Goal: Task Accomplishment & Management: Use online tool/utility

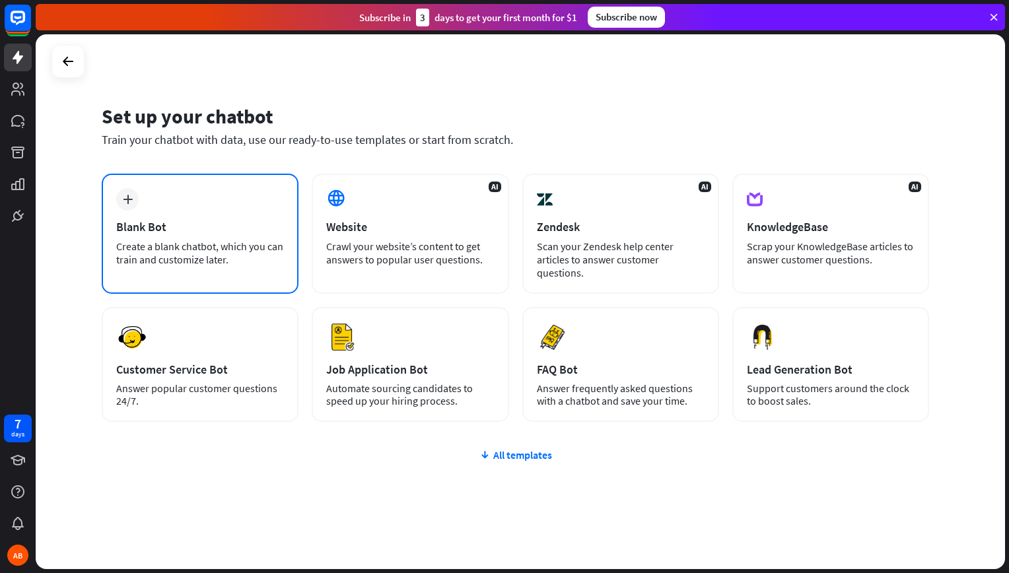
click at [182, 275] on div "plus Blank Bot Create a blank chatbot, which you can train and customize later." at bounding box center [200, 234] width 197 height 120
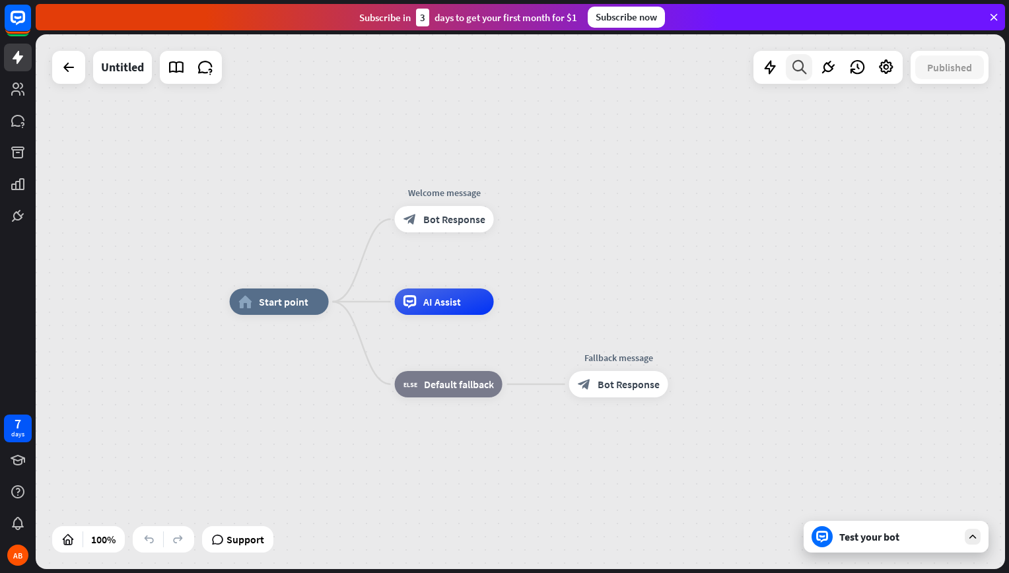
click at [796, 72] on icon at bounding box center [800, 67] width 18 height 17
click at [802, 114] on input "text" at bounding box center [843, 110] width 291 height 33
click at [908, 540] on div "search close" at bounding box center [843, 323] width 291 height 459
click at [974, 539] on div "search close" at bounding box center [843, 323] width 291 height 459
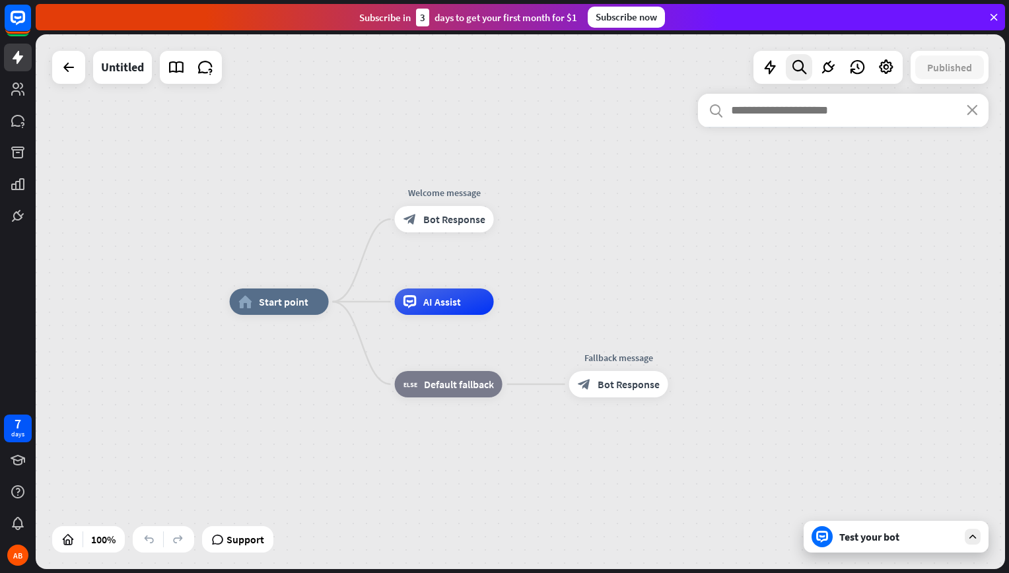
click at [974, 539] on div "search close" at bounding box center [843, 323] width 291 height 459
click at [778, 116] on input "text" at bounding box center [843, 110] width 291 height 33
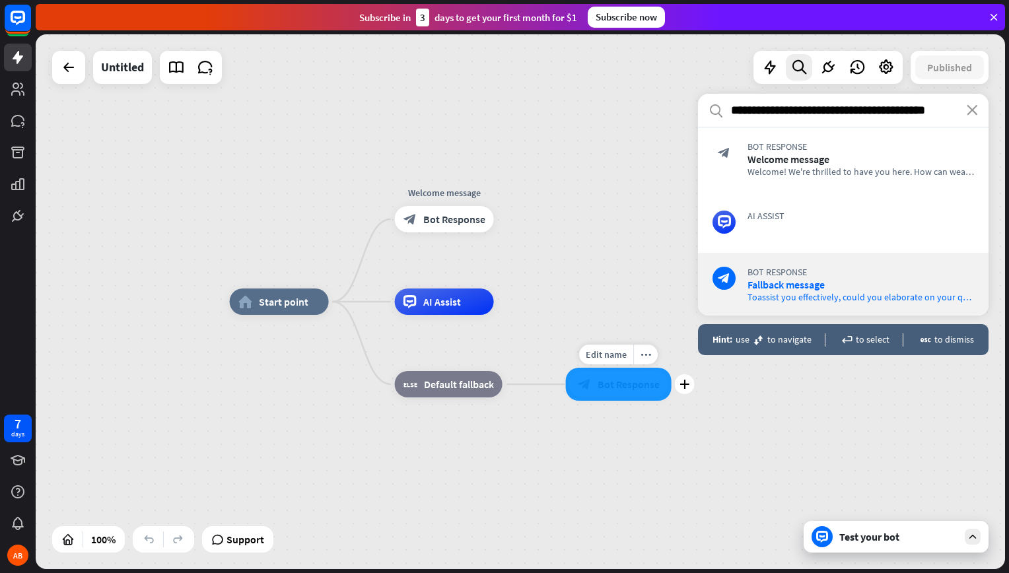
type input "**********"
click at [653, 392] on div at bounding box center [619, 384] width 106 height 33
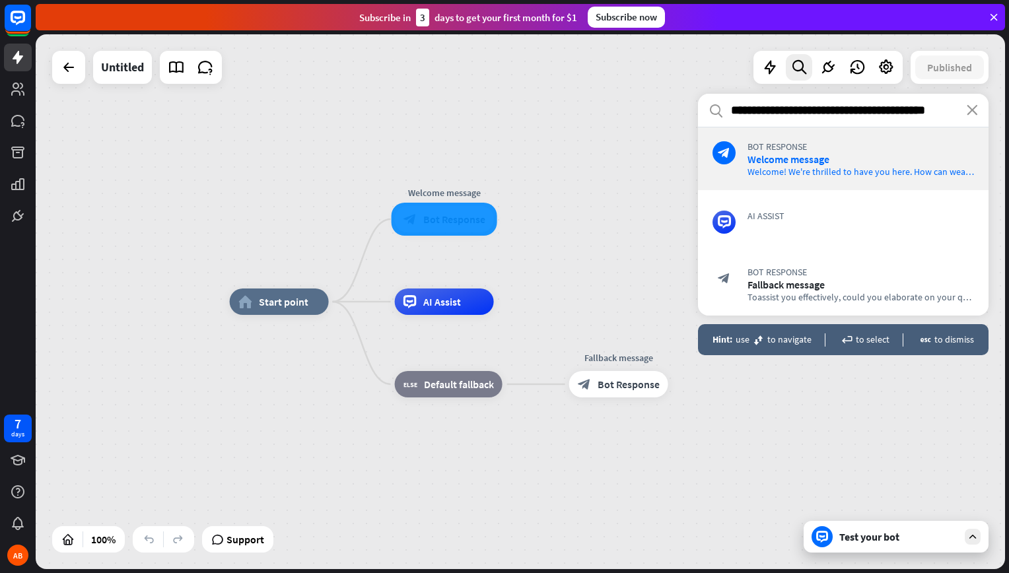
click at [811, 180] on div "block_bot_response Bot Response Welcome message Welcome! We're thrilled to have…" at bounding box center [843, 158] width 291 height 63
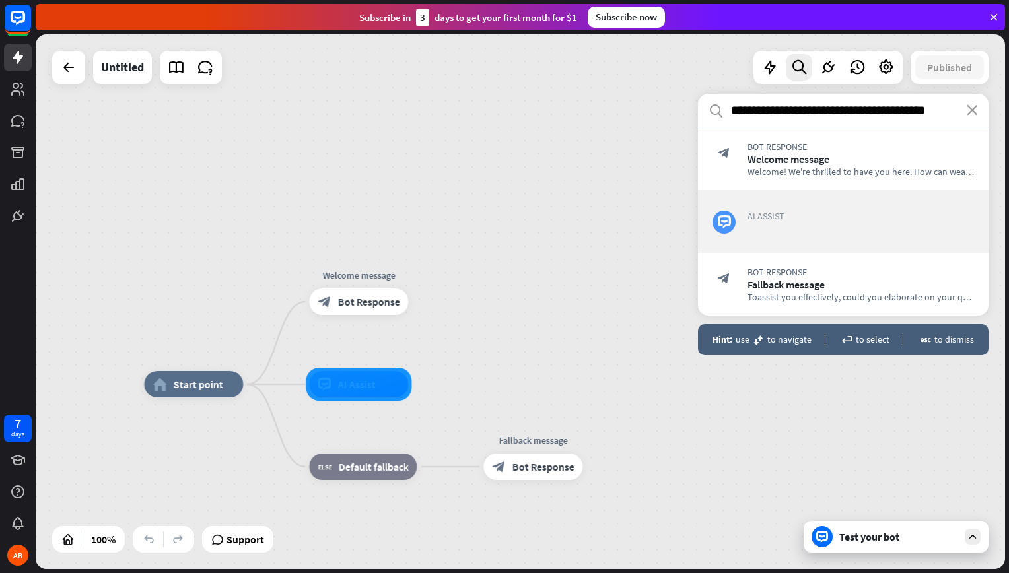
click at [809, 215] on span "AI Assist" at bounding box center [861, 216] width 227 height 12
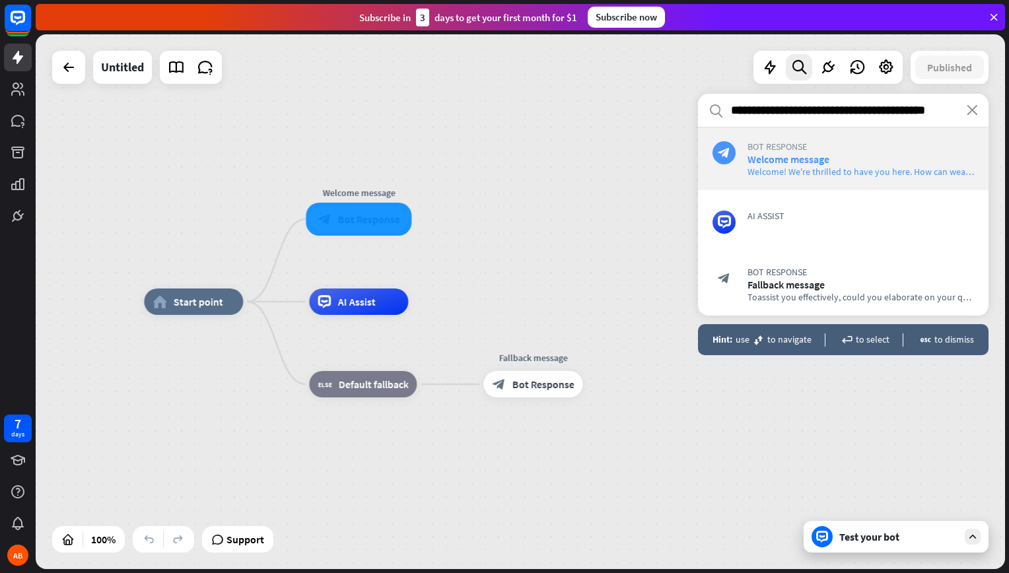
click at [889, 162] on span "Welcome message" at bounding box center [861, 159] width 227 height 13
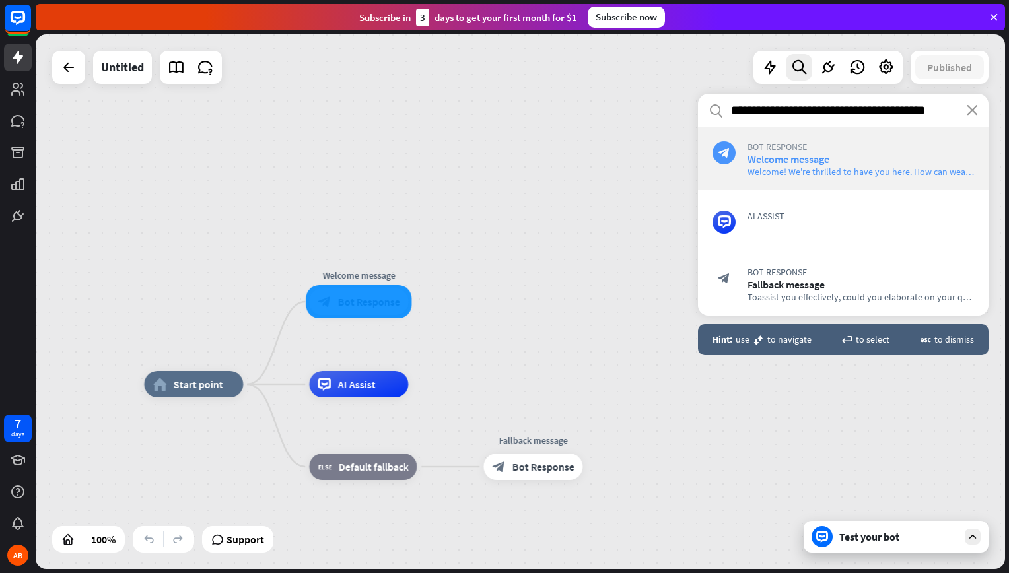
click at [889, 162] on span "Welcome message" at bounding box center [861, 159] width 227 height 13
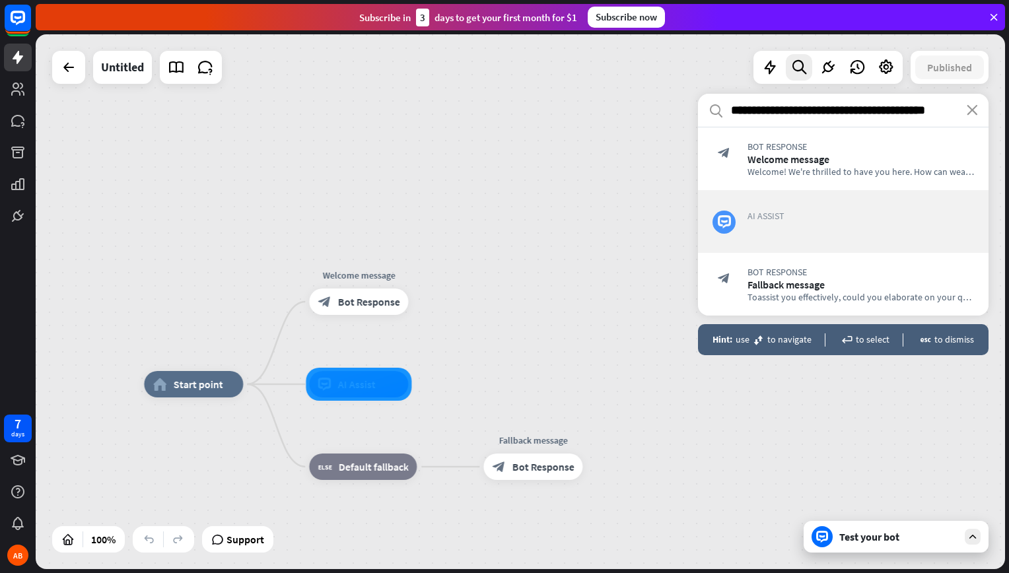
click at [862, 210] on span "AI Assist" at bounding box center [861, 216] width 227 height 12
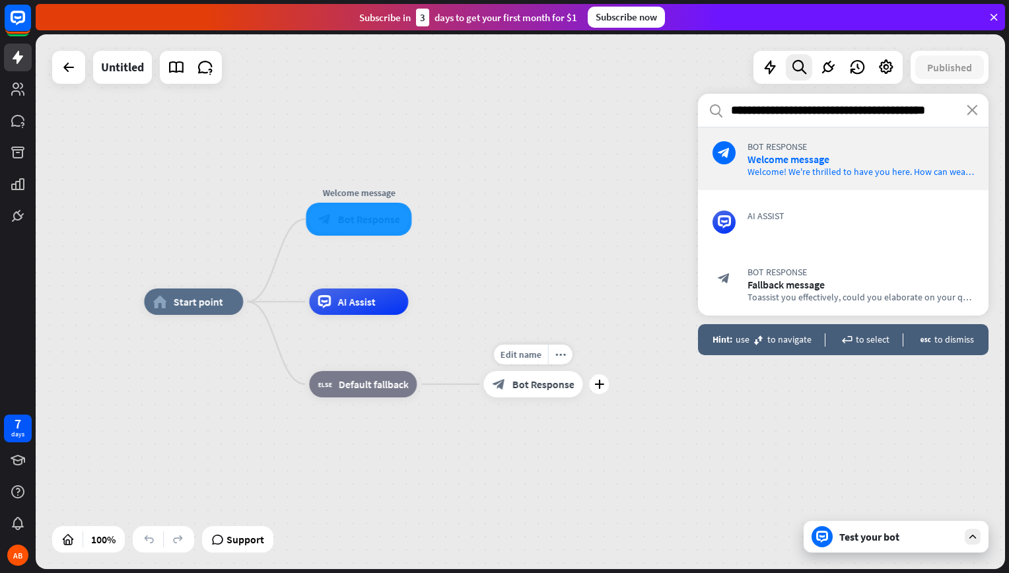
click at [508, 382] on div "block_bot_response Bot Response" at bounding box center [533, 384] width 99 height 26
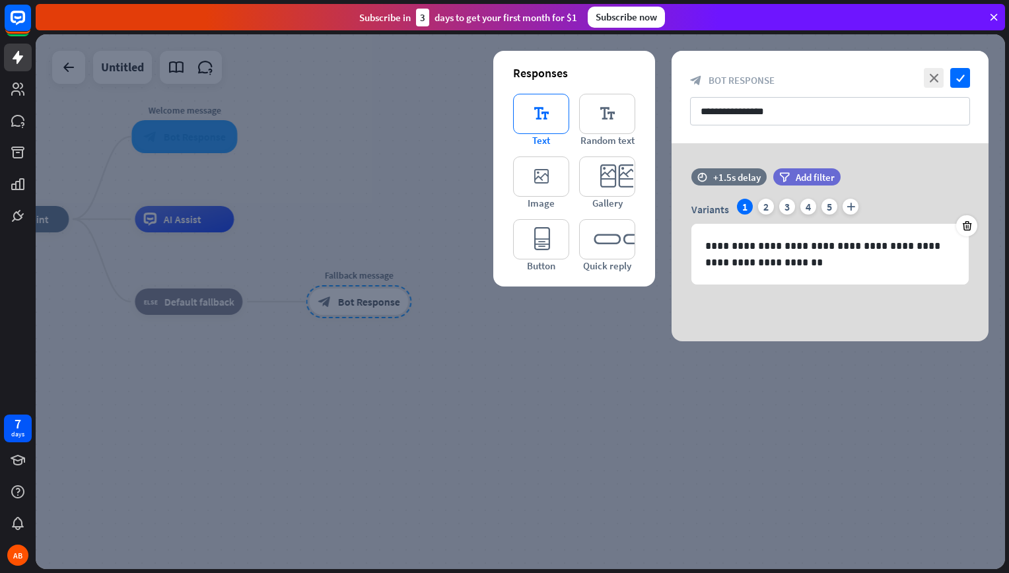
click at [552, 129] on icon "editor_text" at bounding box center [541, 114] width 56 height 40
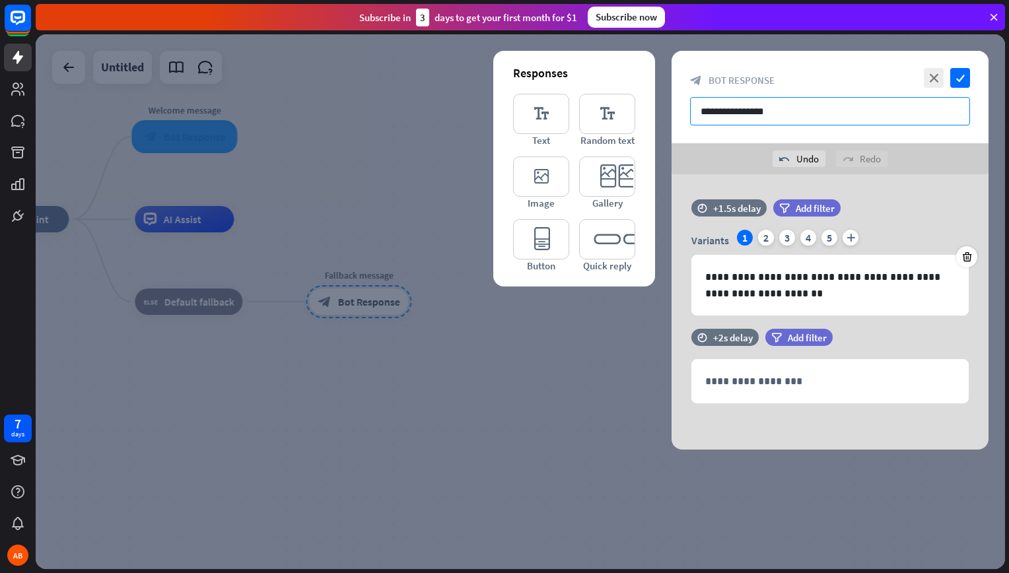
click at [761, 110] on input "**********" at bounding box center [830, 111] width 280 height 28
click at [702, 110] on input "**********" at bounding box center [830, 111] width 280 height 28
click at [786, 121] on input "**********" at bounding box center [830, 111] width 280 height 28
type input "*"
type input "**********"
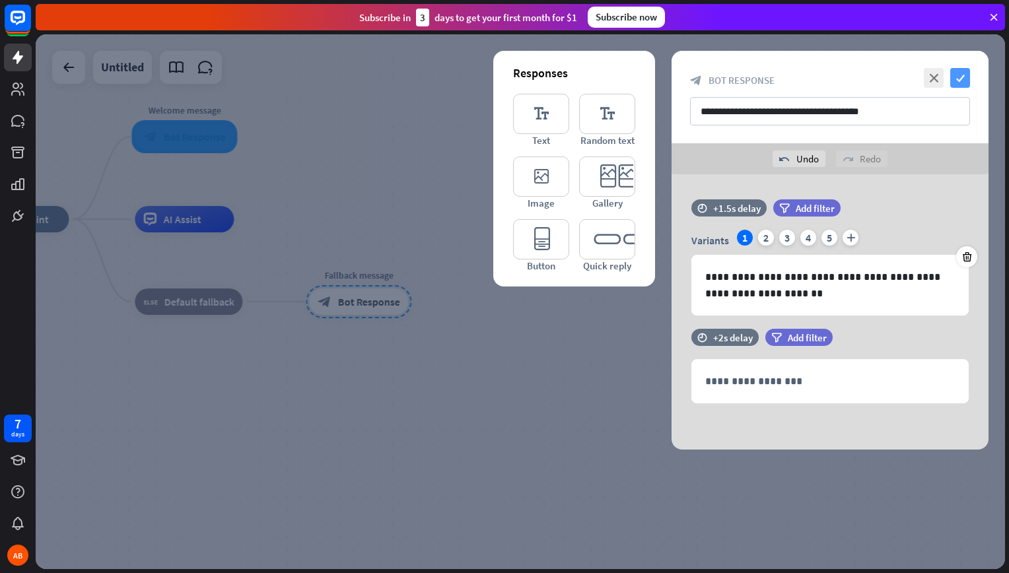
click at [964, 81] on icon "check" at bounding box center [961, 78] width 20 height 20
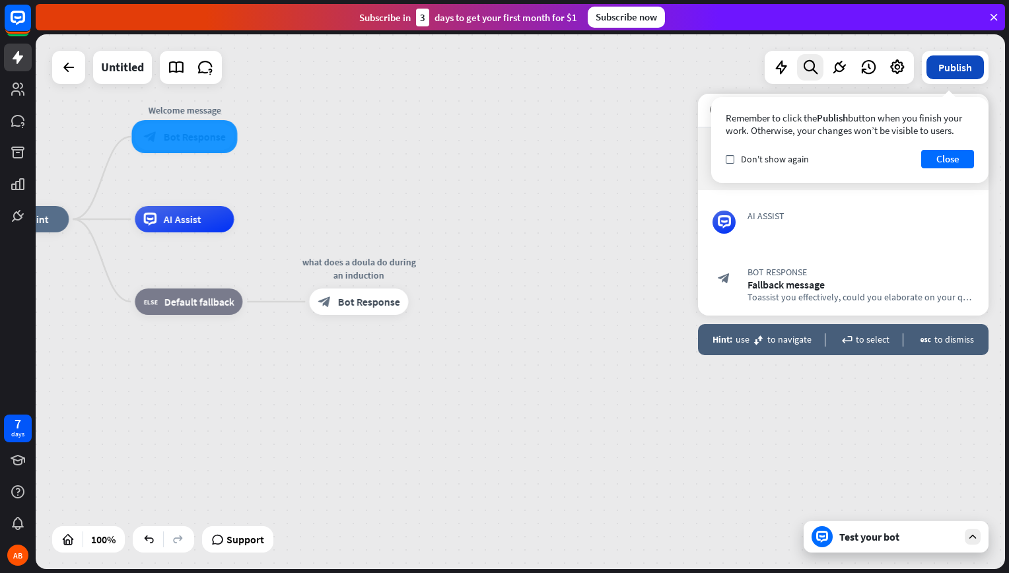
click at [951, 66] on button "Publish" at bounding box center [955, 67] width 57 height 24
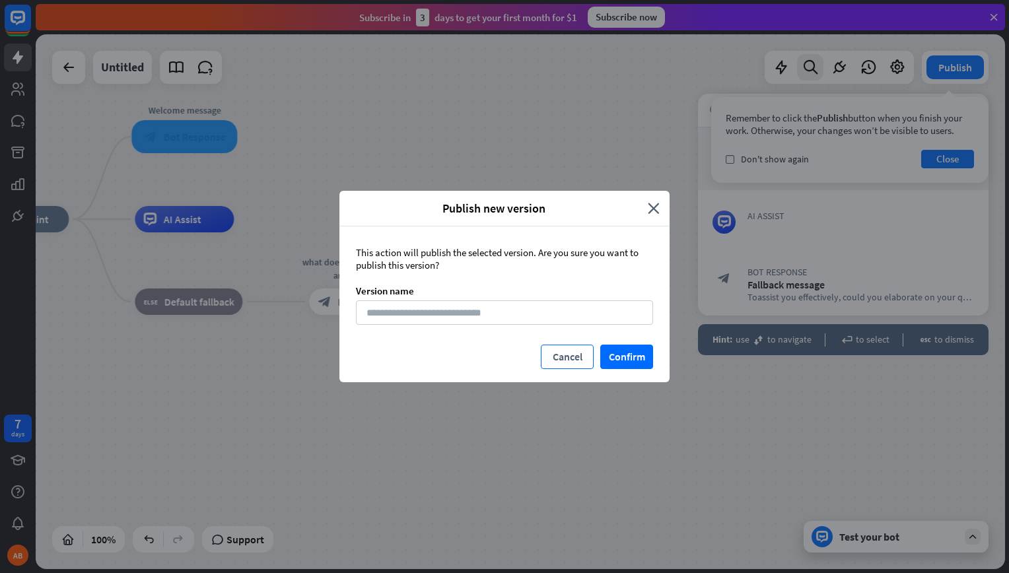
click at [581, 356] on button "Cancel" at bounding box center [567, 357] width 53 height 24
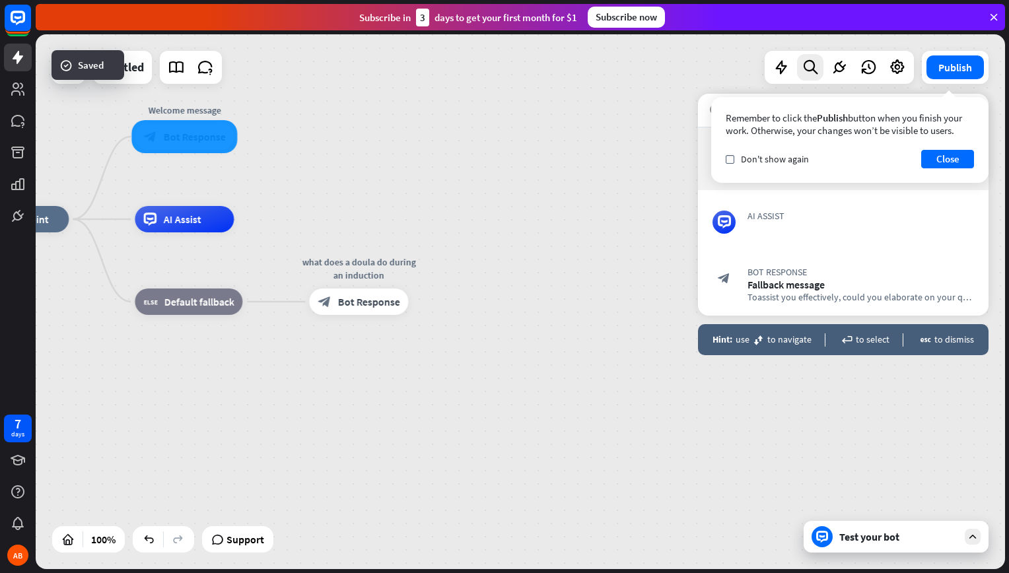
click at [476, 314] on div "home_2 Start point Welcome message block_bot_response Bot Response AI Assist bl…" at bounding box center [455, 486] width 970 height 535
click at [963, 168] on button "Close" at bounding box center [948, 159] width 53 height 18
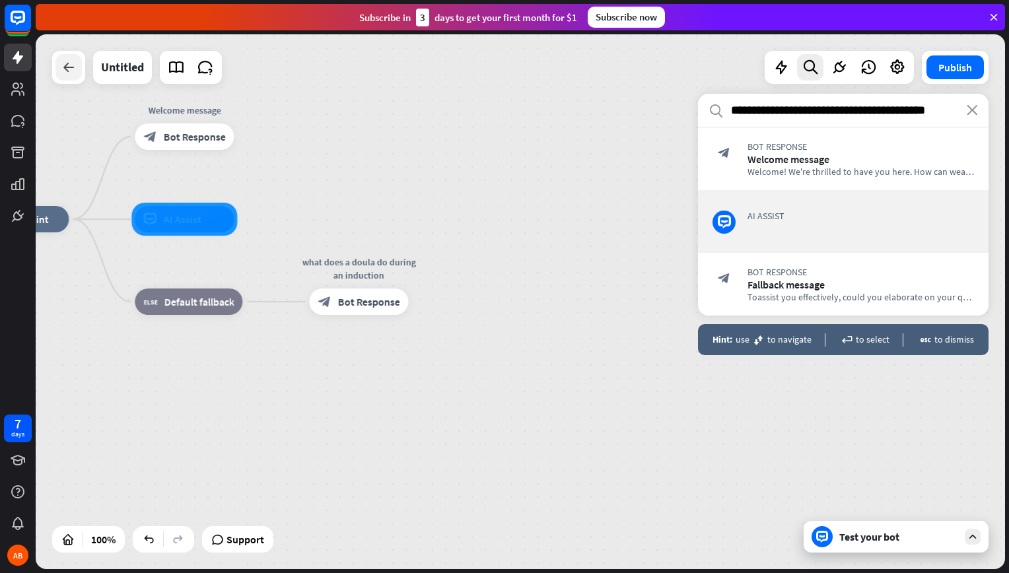
click at [64, 77] on div at bounding box center [68, 67] width 26 height 26
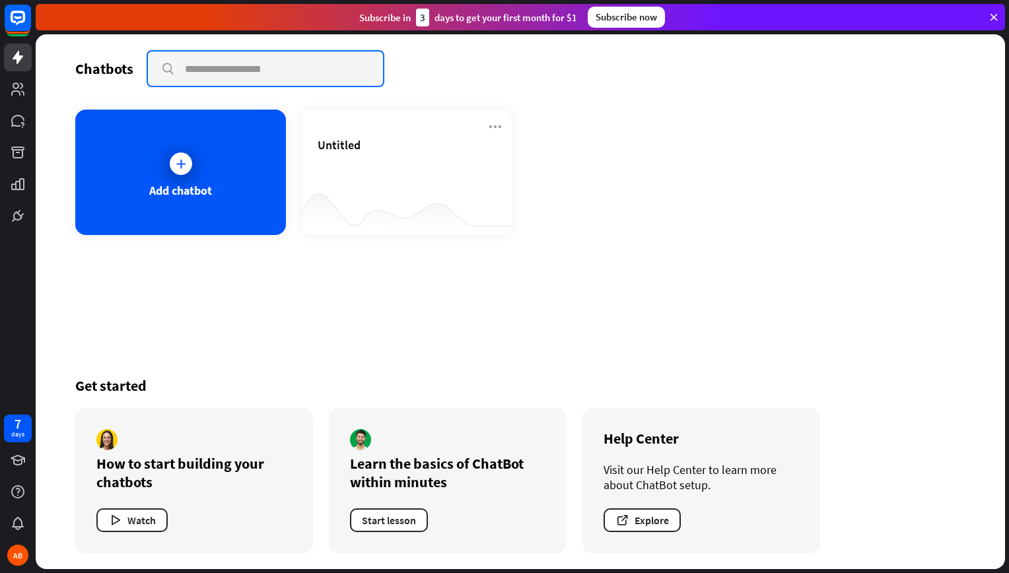
click at [309, 73] on input "text" at bounding box center [265, 69] width 235 height 34
type input "**********"
click at [166, 71] on input "**********" at bounding box center [265, 69] width 235 height 34
click at [264, 74] on input "**********" at bounding box center [265, 69] width 235 height 34
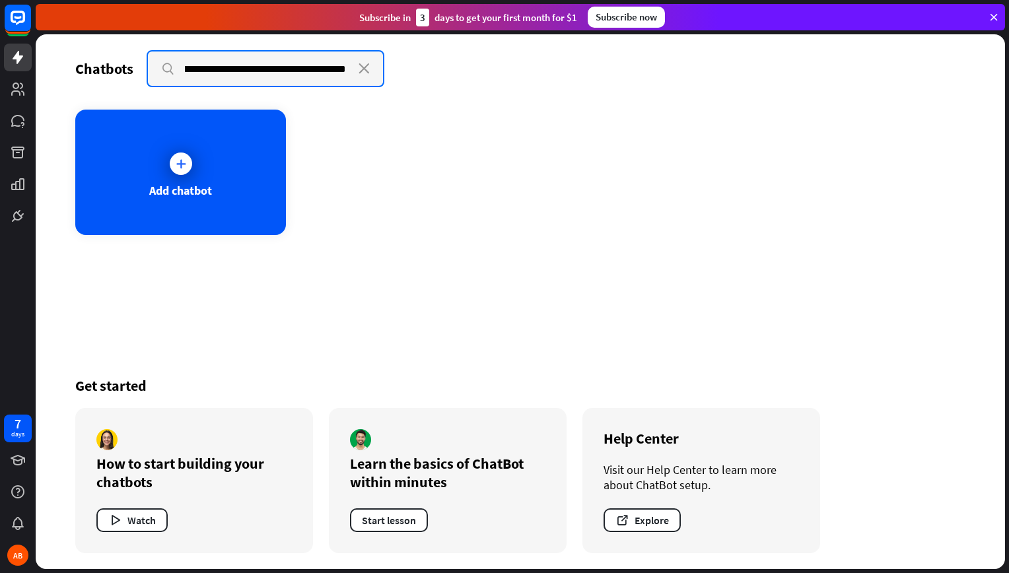
click at [264, 74] on input "**********" at bounding box center [265, 69] width 235 height 34
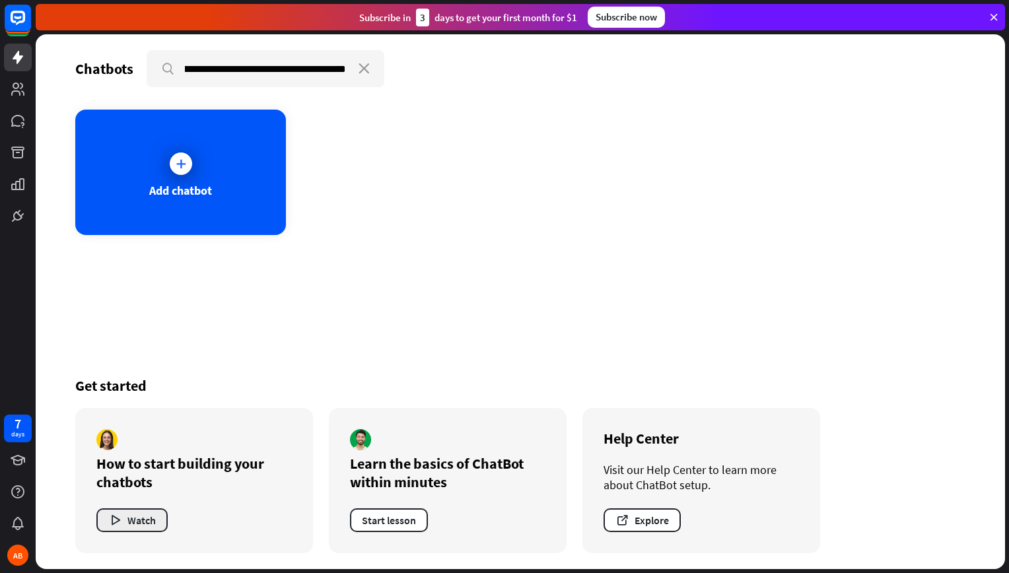
scroll to position [0, 0]
click at [151, 517] on button "Watch" at bounding box center [131, 521] width 71 height 24
click at [184, 161] on icon at bounding box center [180, 163] width 13 height 13
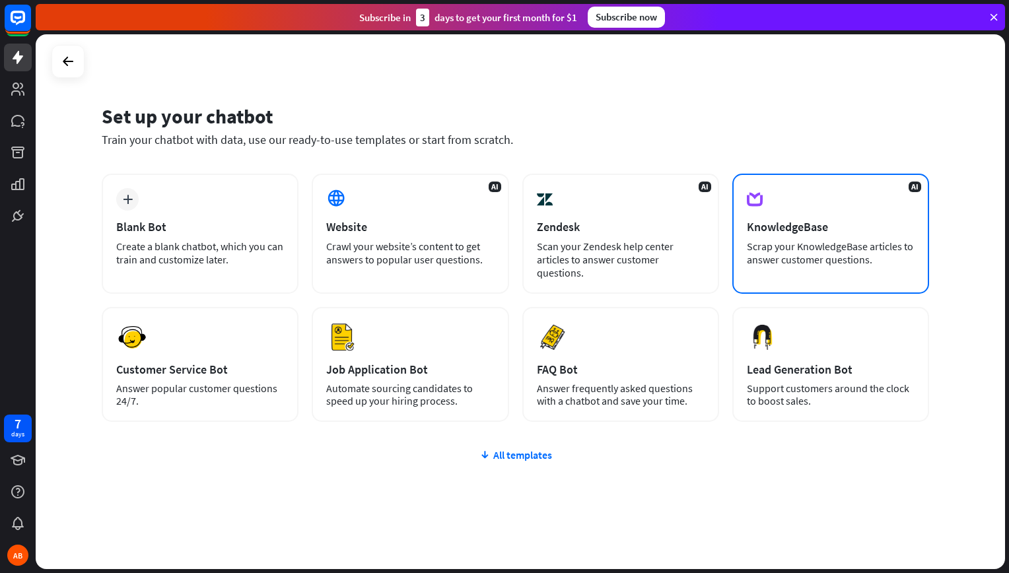
click at [765, 260] on div "Scrap your KnowledgeBase articles to answer customer questions." at bounding box center [831, 253] width 168 height 26
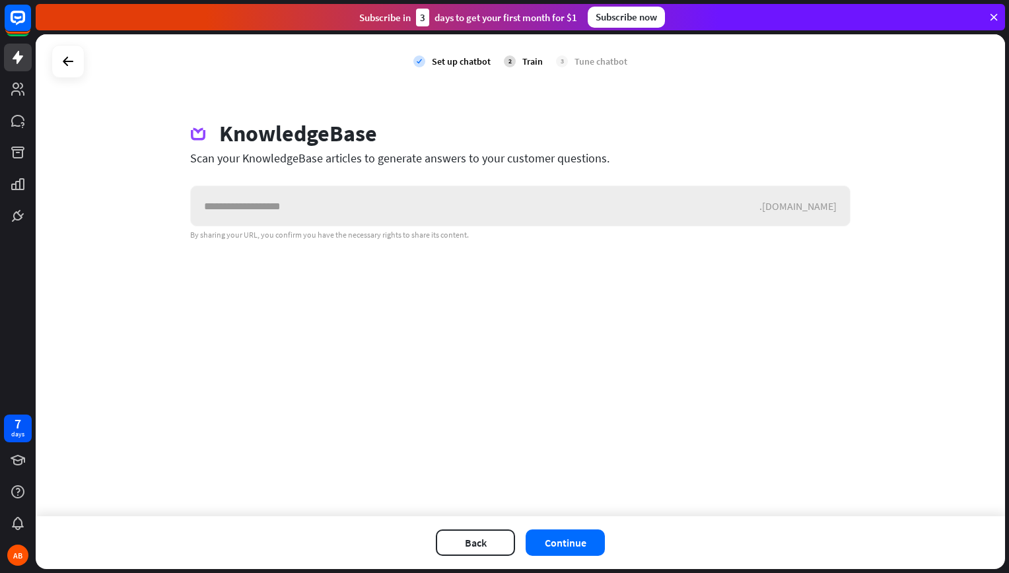
click at [540, 214] on input "text" at bounding box center [475, 206] width 569 height 40
click at [497, 541] on button "Back" at bounding box center [475, 543] width 79 height 26
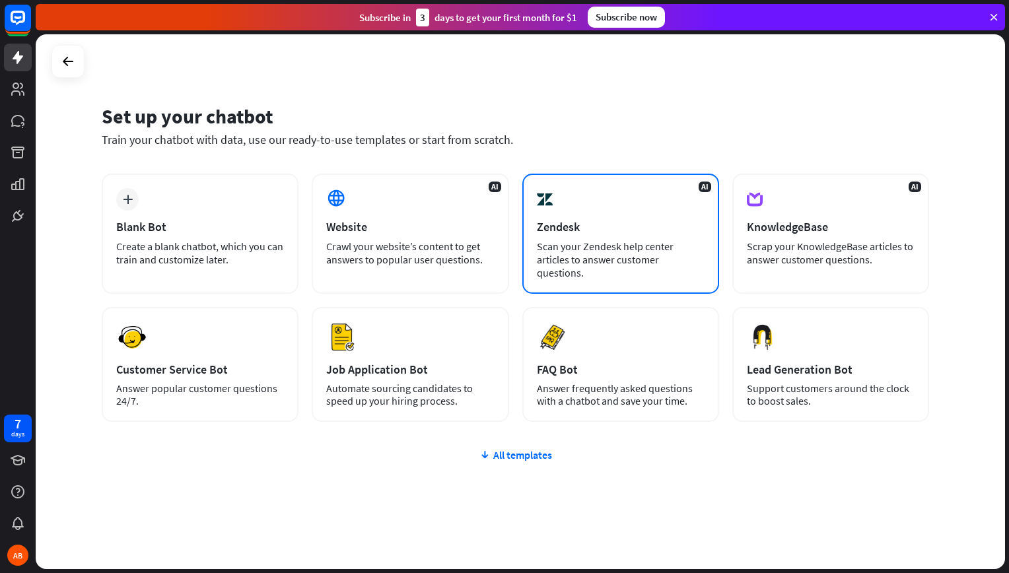
click at [600, 234] on div "Zendesk" at bounding box center [621, 226] width 168 height 15
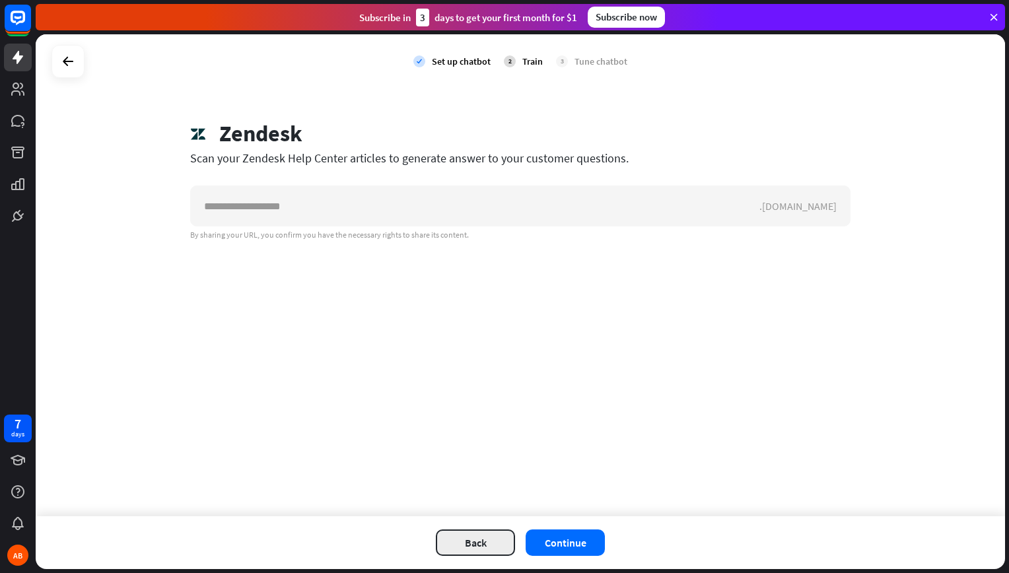
click at [486, 534] on button "Back" at bounding box center [475, 543] width 79 height 26
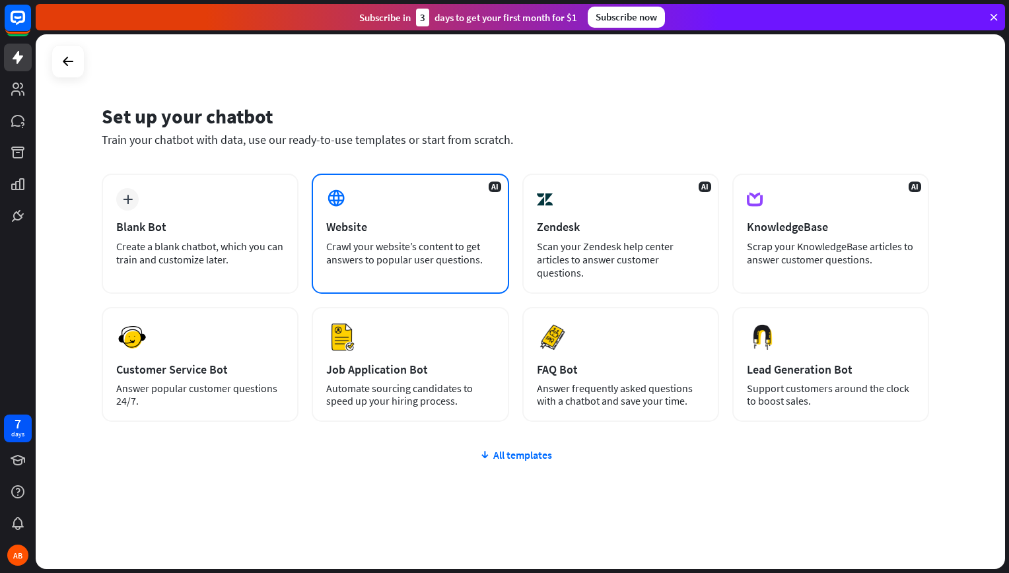
click at [424, 261] on div "Crawl your website’s content to get answers to popular user questions." at bounding box center [410, 253] width 168 height 26
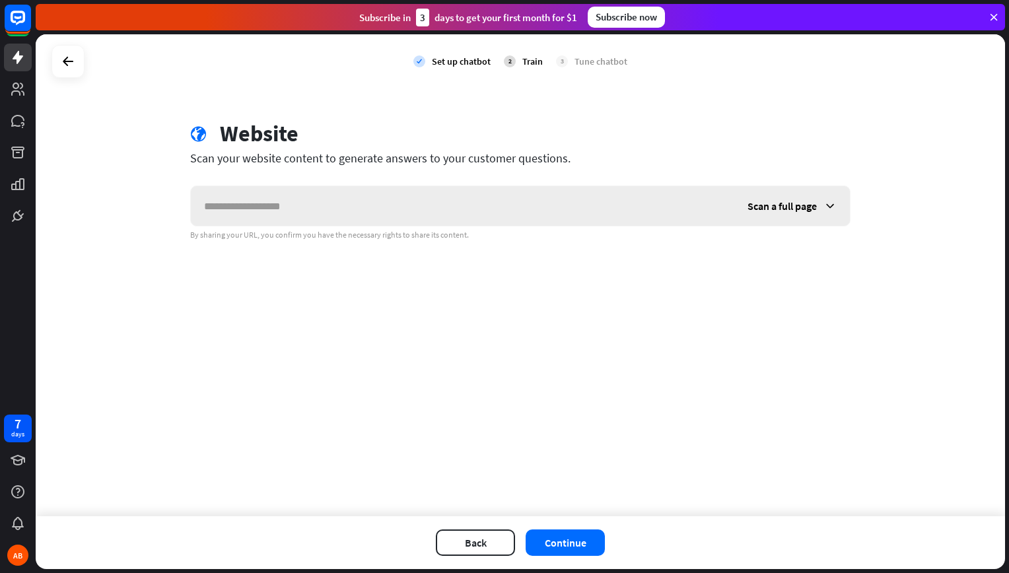
click at [409, 201] on input "text" at bounding box center [463, 206] width 544 height 40
click at [481, 534] on button "Back" at bounding box center [475, 543] width 79 height 26
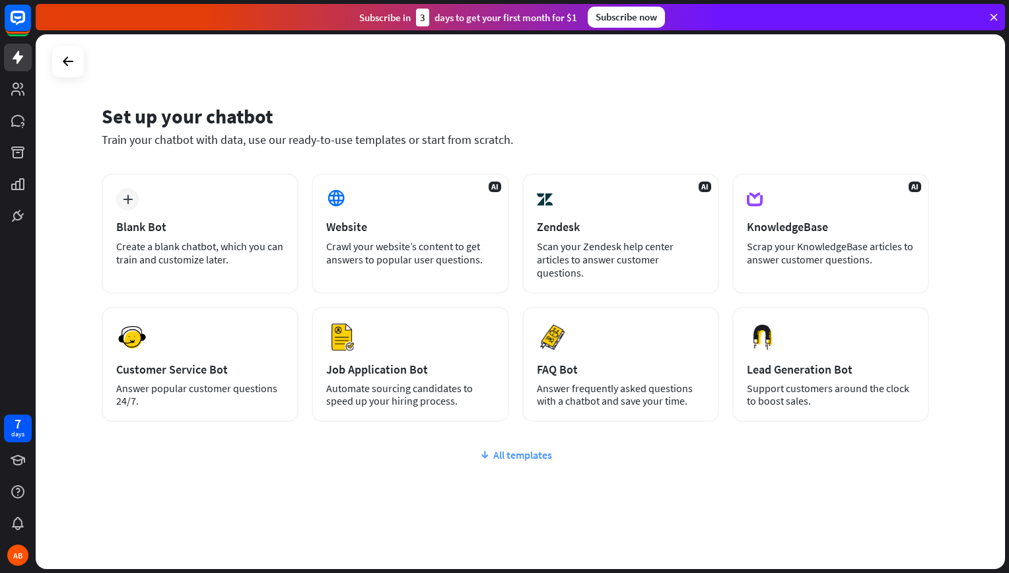
click at [505, 458] on div "All templates" at bounding box center [516, 455] width 828 height 13
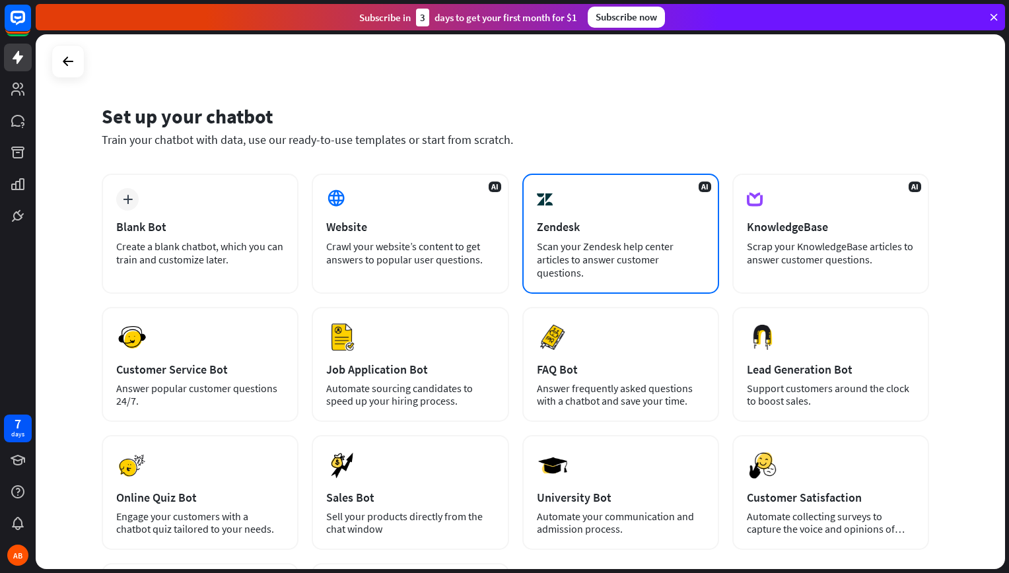
click at [633, 260] on div "Scan your Zendesk help center articles to answer customer questions." at bounding box center [621, 260] width 168 height 40
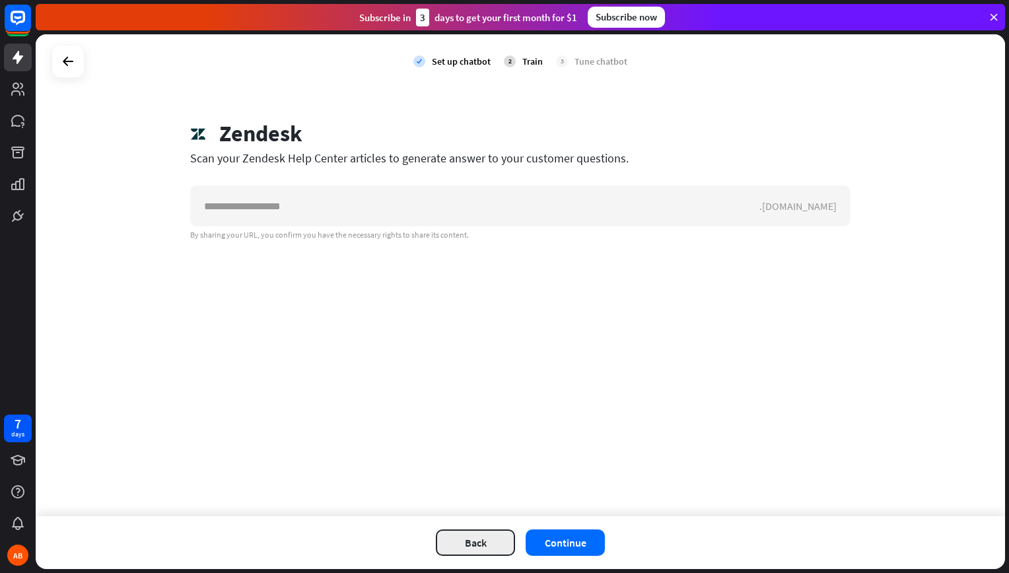
click at [482, 532] on button "Back" at bounding box center [475, 543] width 79 height 26
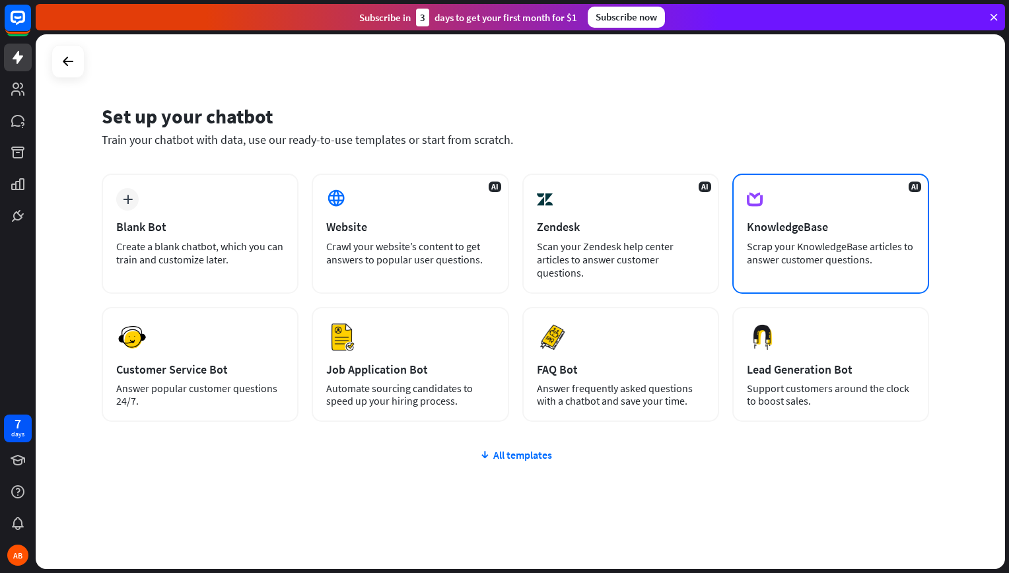
click at [764, 275] on div "AI KnowledgeBase Scrap your KnowledgeBase articles to answer customer questions." at bounding box center [831, 234] width 197 height 120
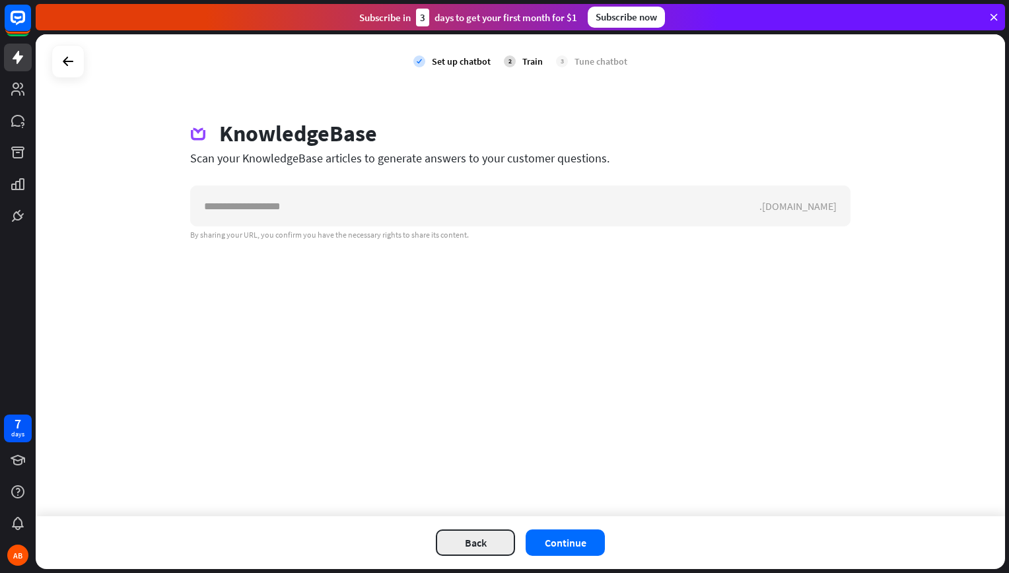
click at [500, 546] on button "Back" at bounding box center [475, 543] width 79 height 26
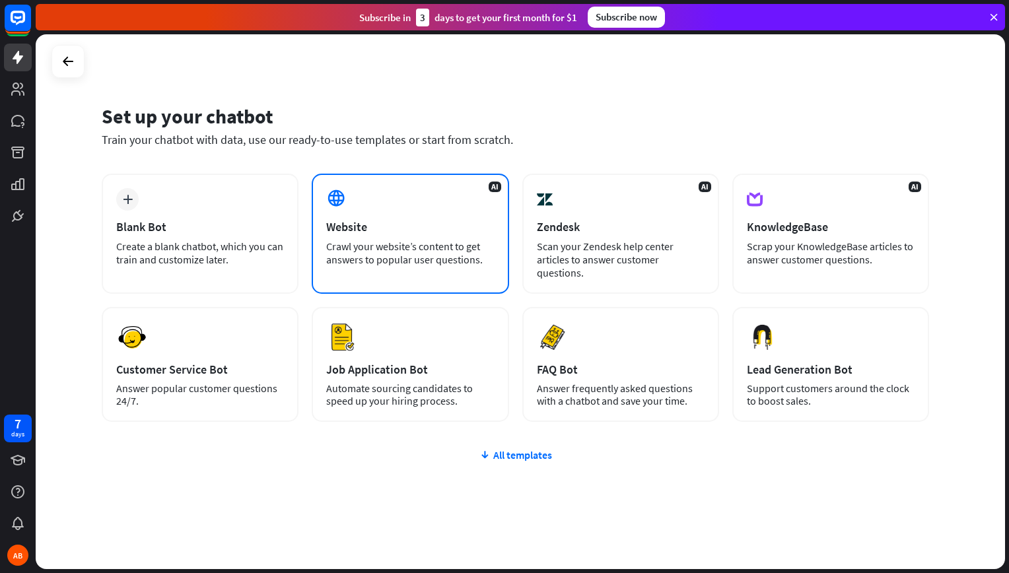
click at [453, 285] on div "AI Website Crawl your website’s content to get answers to popular user question…" at bounding box center [410, 234] width 197 height 120
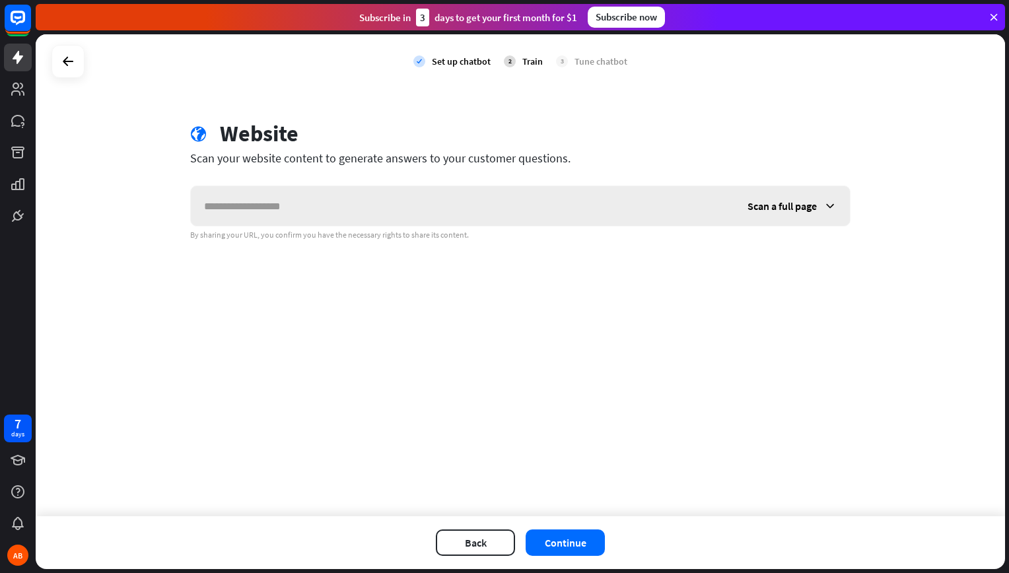
click at [447, 217] on input "text" at bounding box center [463, 206] width 544 height 40
type input "**********"
click at [827, 219] on div "Scan a full page" at bounding box center [793, 206] width 116 height 40
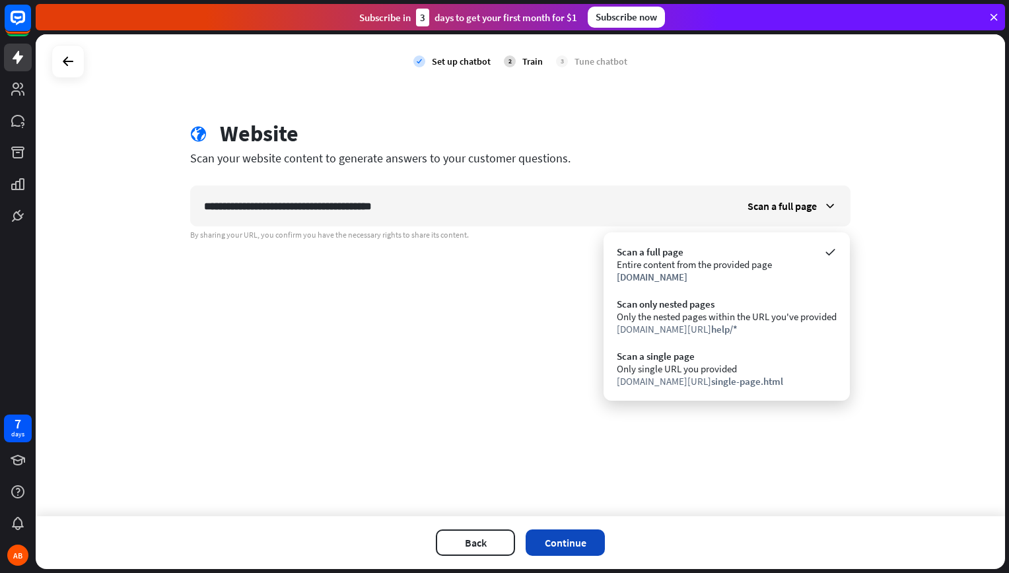
click at [563, 542] on button "Continue" at bounding box center [565, 543] width 79 height 26
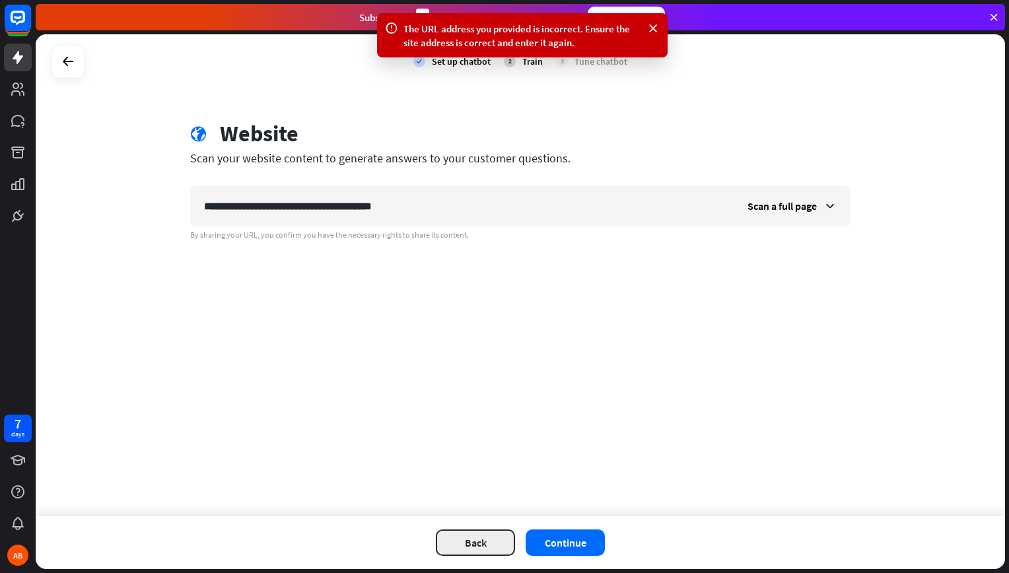
click at [445, 550] on button "Back" at bounding box center [475, 543] width 79 height 26
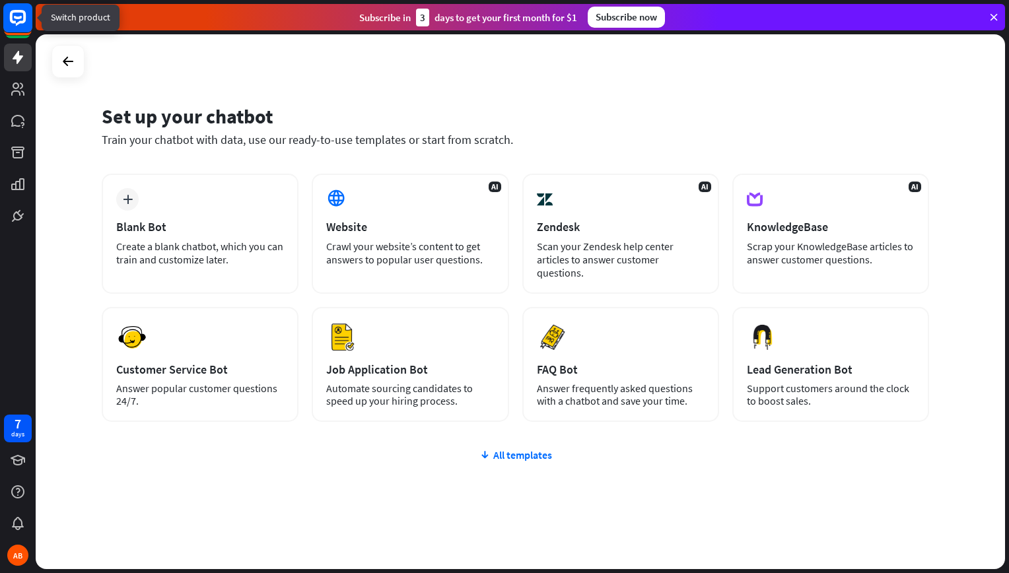
click at [24, 24] on rect at bounding box center [17, 17] width 29 height 29
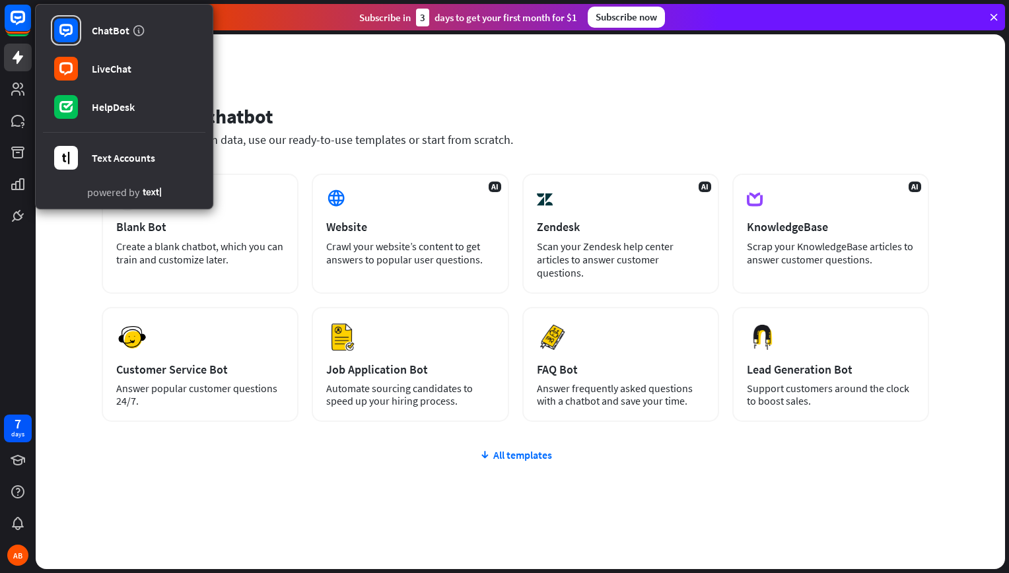
click at [56, 235] on div "Set up your chatbot Train your chatbot with data, use our ready-to-use template…" at bounding box center [521, 301] width 970 height 535
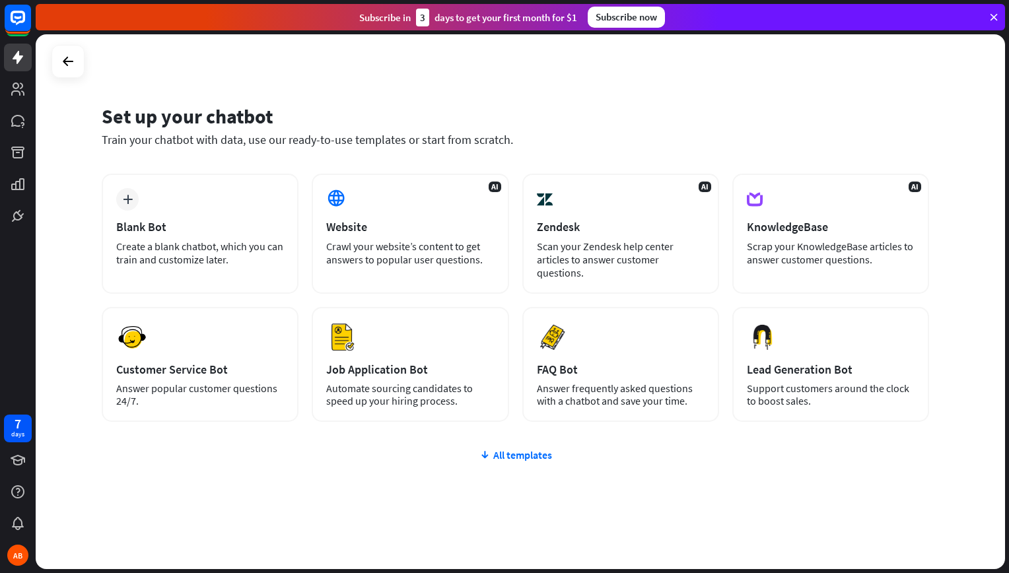
click at [81, 59] on div at bounding box center [68, 61] width 33 height 33
click at [72, 61] on icon at bounding box center [68, 62] width 16 height 16
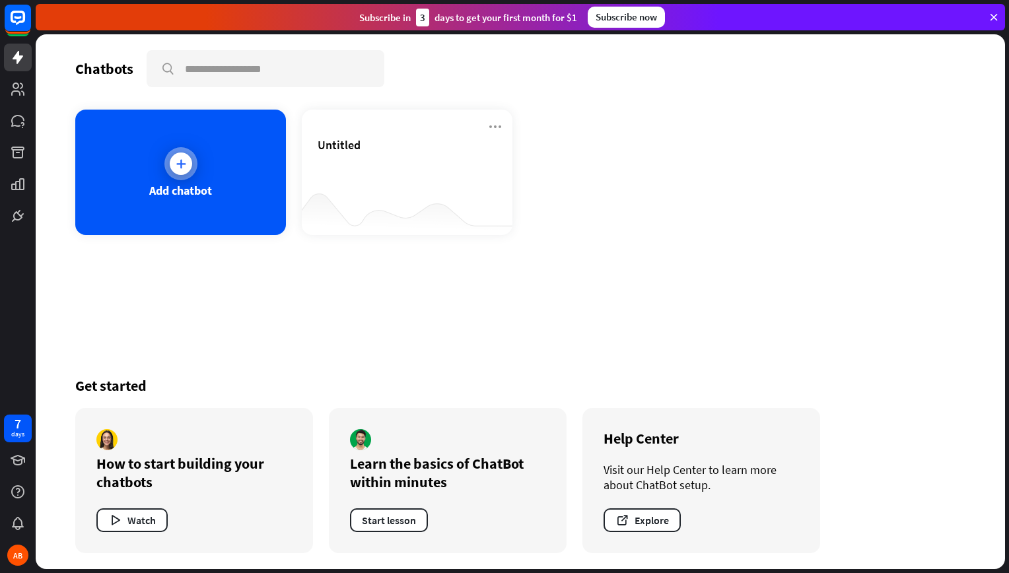
click at [153, 197] on div "Add chatbot" at bounding box center [180, 190] width 63 height 15
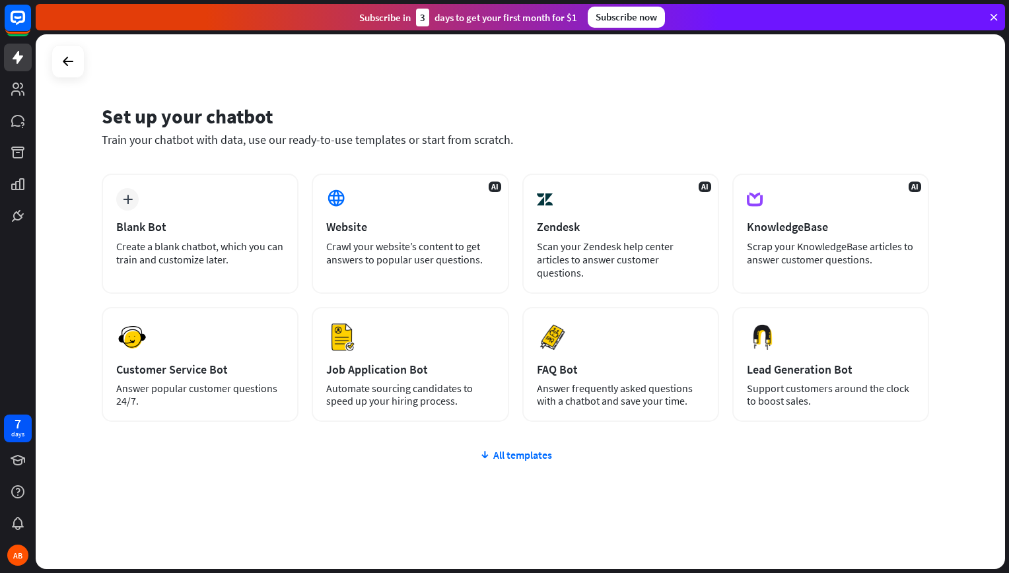
click at [153, 197] on div "plus Blank Bot Create a blank chatbot, which you can train and customize later." at bounding box center [200, 234] width 197 height 120
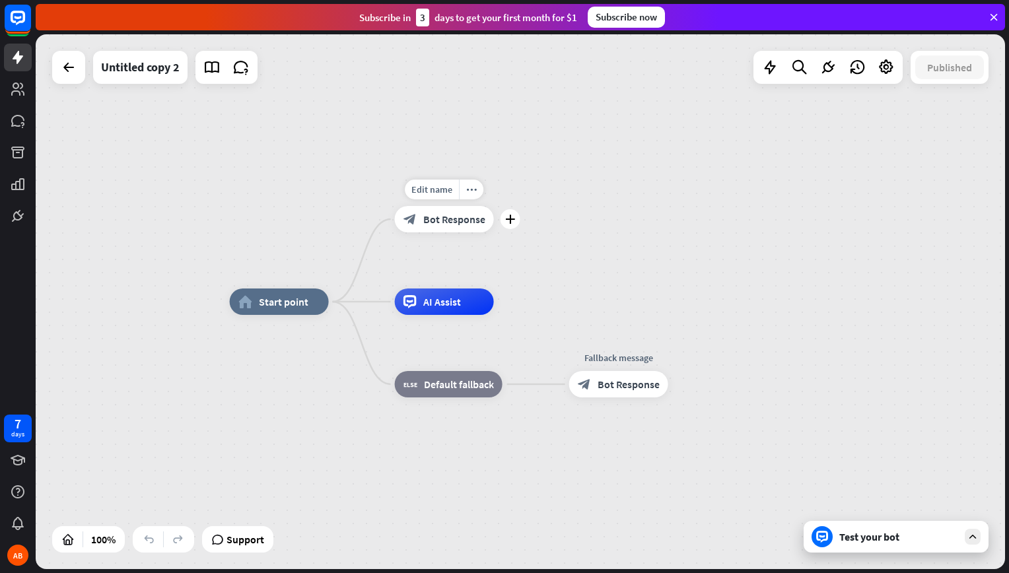
click at [435, 233] on div "Edit name more_horiz plus block_bot_response Bot Response" at bounding box center [444, 219] width 99 height 26
click at [511, 219] on icon "plus" at bounding box center [510, 219] width 10 height 9
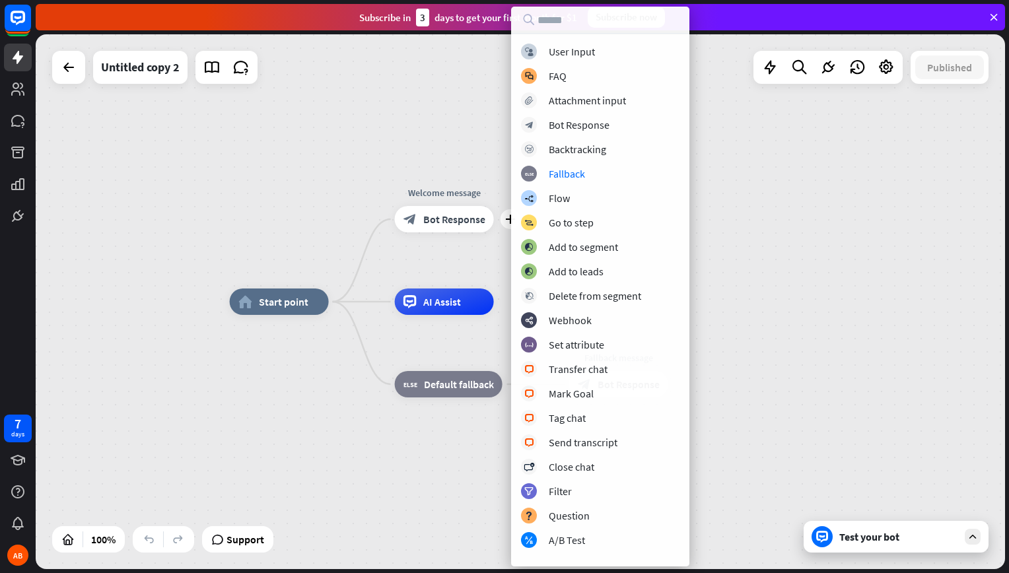
click at [480, 163] on div "home_2 Start point plus Welcome message block_bot_response Bot Response AI Assi…" at bounding box center [521, 301] width 970 height 535
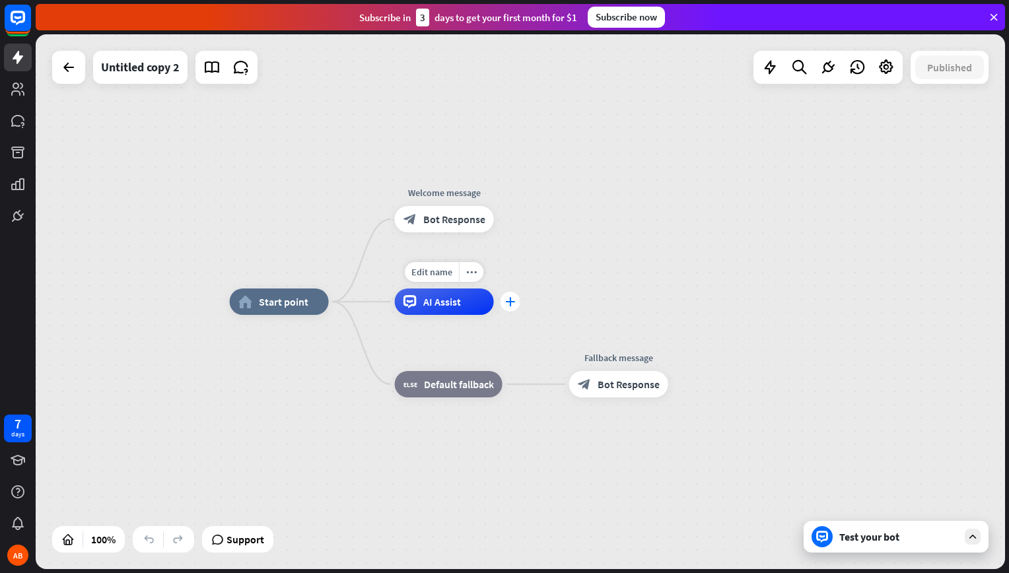
click at [511, 301] on icon "plus" at bounding box center [510, 301] width 10 height 9
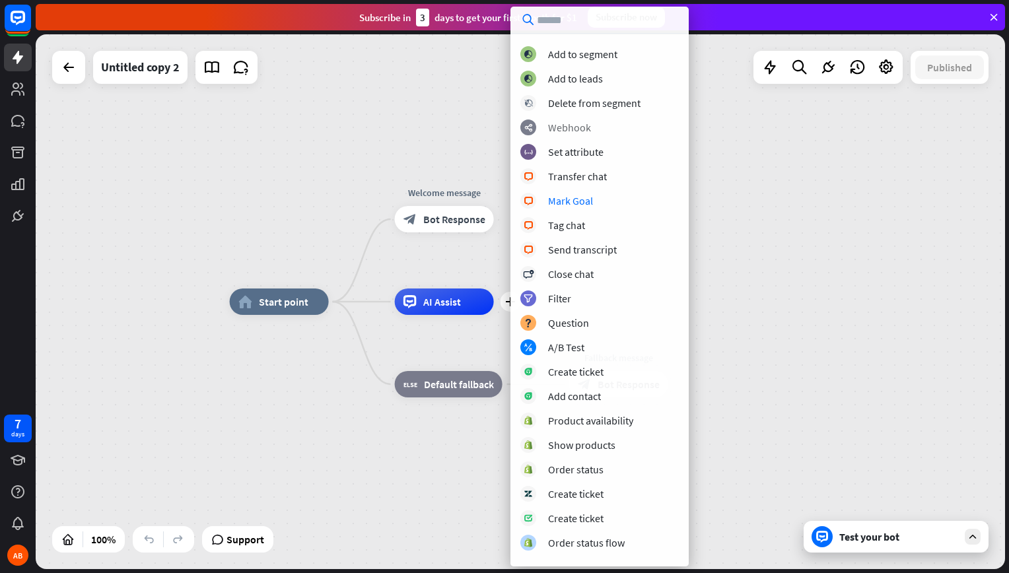
scroll to position [138, 0]
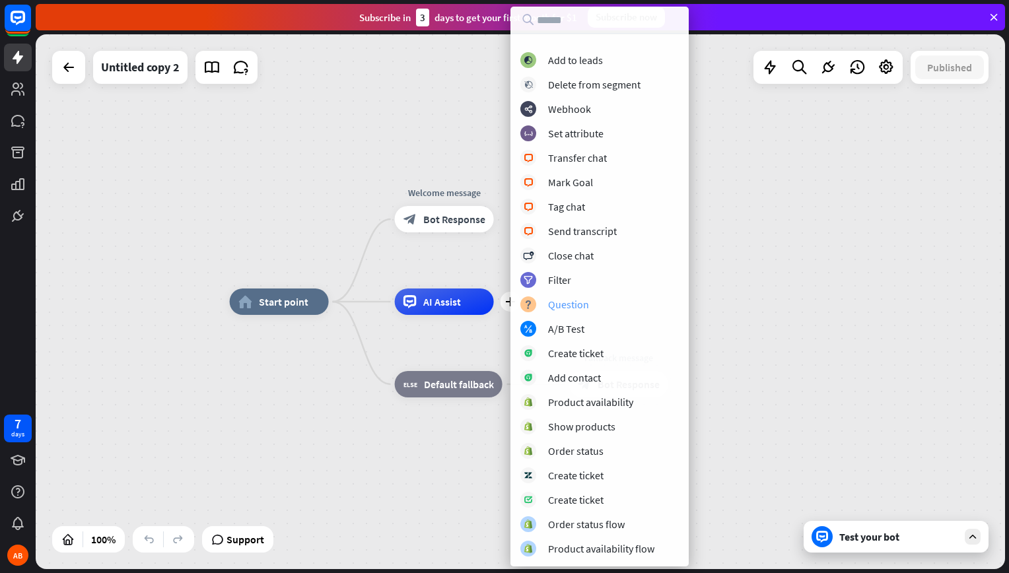
click at [583, 306] on div "Question" at bounding box center [568, 304] width 41 height 13
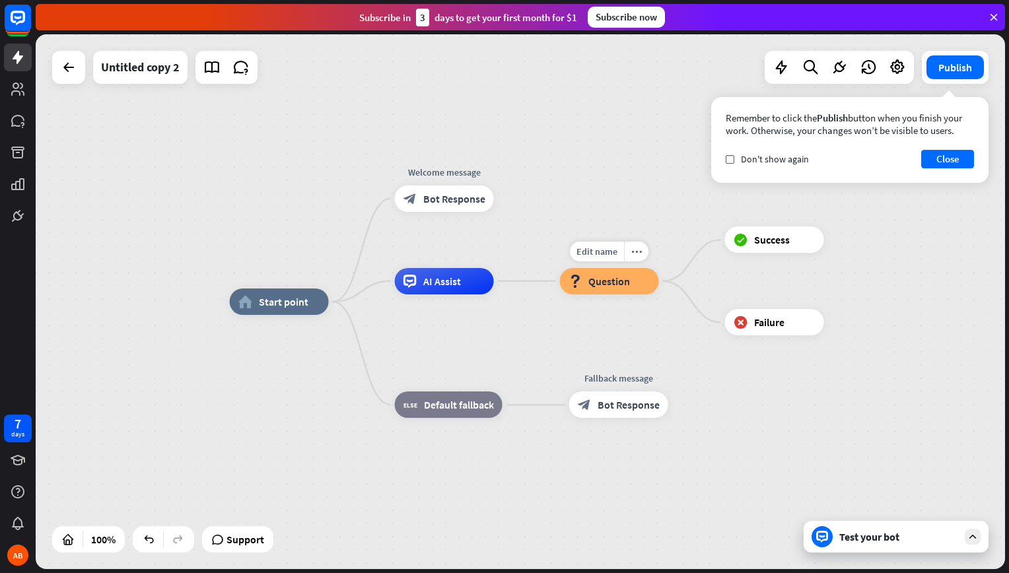
click at [659, 295] on div "Edit name more_horiz block_question Question" at bounding box center [609, 281] width 99 height 26
click at [650, 402] on span "Bot Response" at bounding box center [629, 404] width 62 height 13
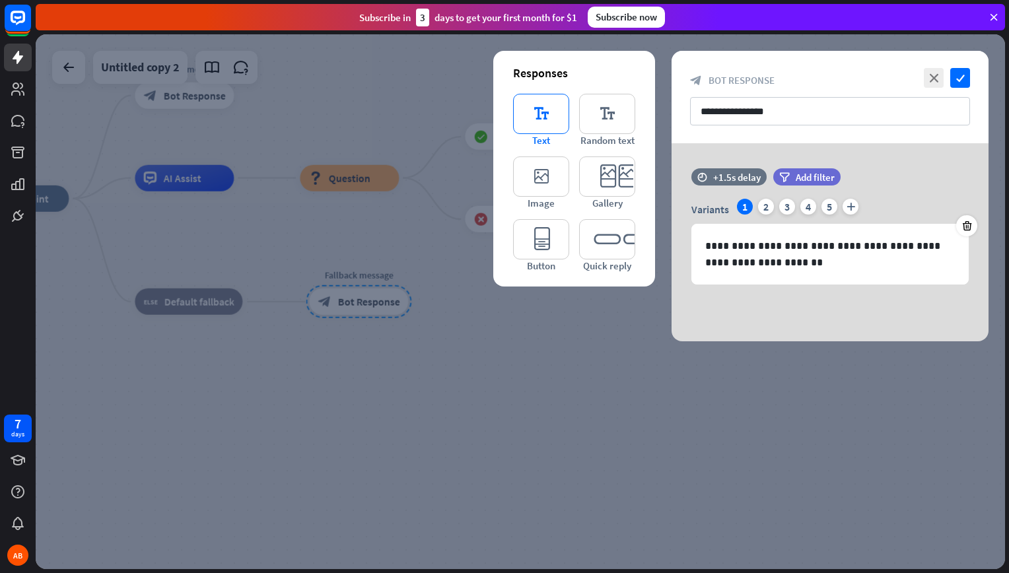
click at [553, 135] on div "editor_text Text" at bounding box center [541, 120] width 56 height 53
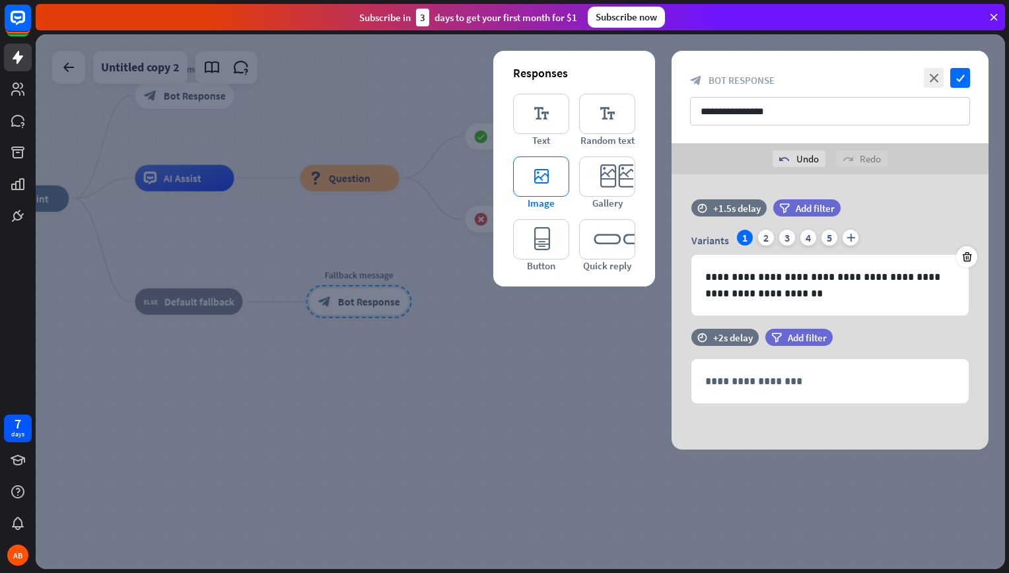
click at [554, 191] on icon "editor_image" at bounding box center [541, 177] width 56 height 40
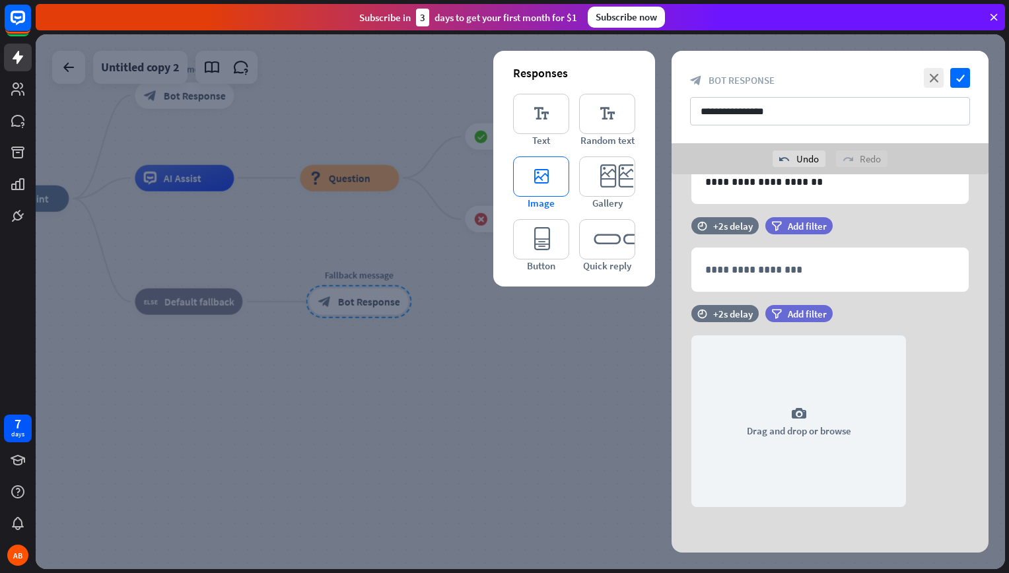
scroll to position [112, 0]
click at [556, 124] on icon "editor_text" at bounding box center [541, 114] width 56 height 40
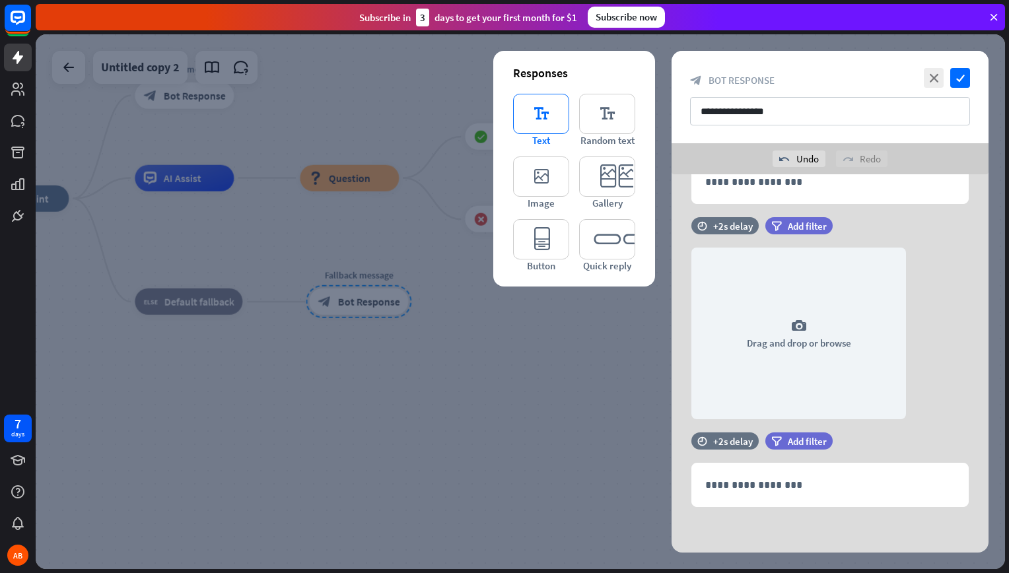
scroll to position [200, 0]
click at [964, 86] on icon "check" at bounding box center [961, 78] width 20 height 20
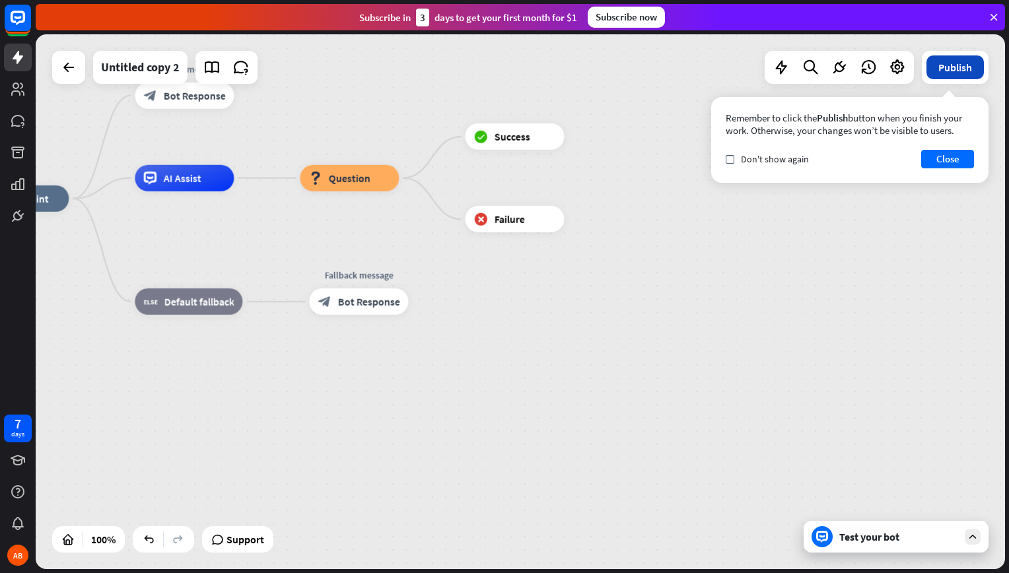
click at [952, 71] on button "Publish" at bounding box center [955, 67] width 57 height 24
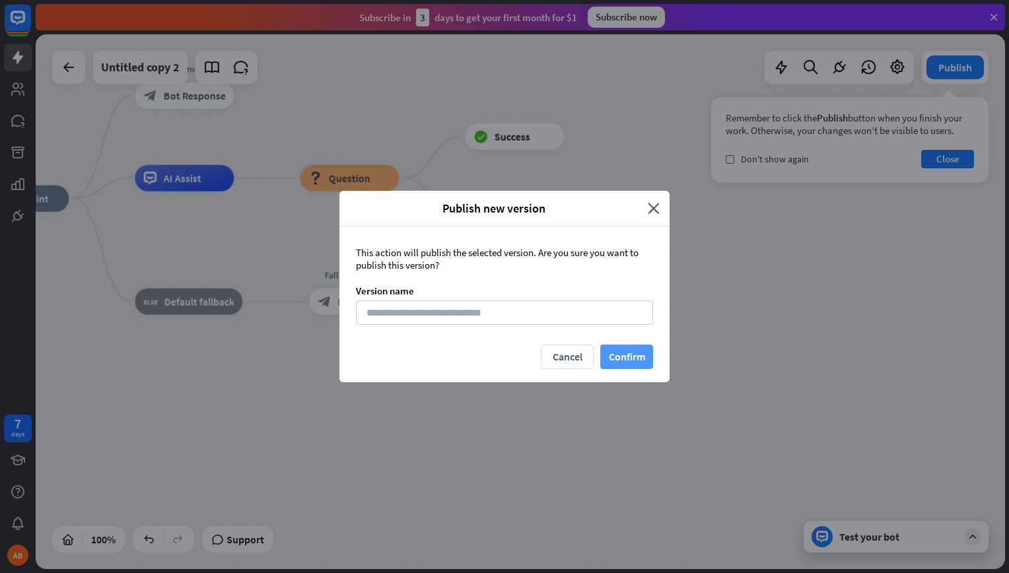
click at [615, 353] on button "Confirm" at bounding box center [626, 357] width 53 height 24
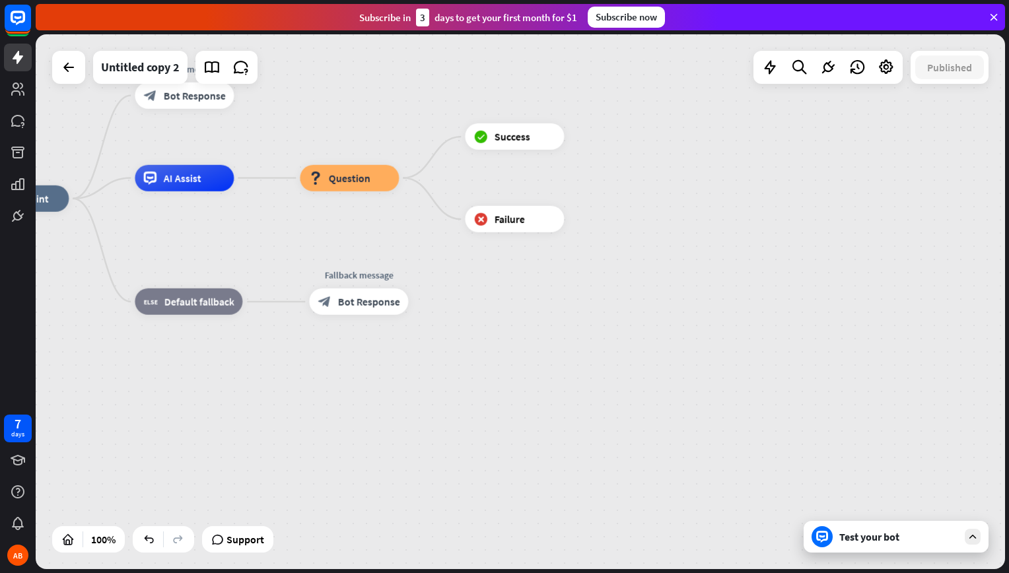
click at [843, 530] on div "Test your bot" at bounding box center [899, 536] width 119 height 13
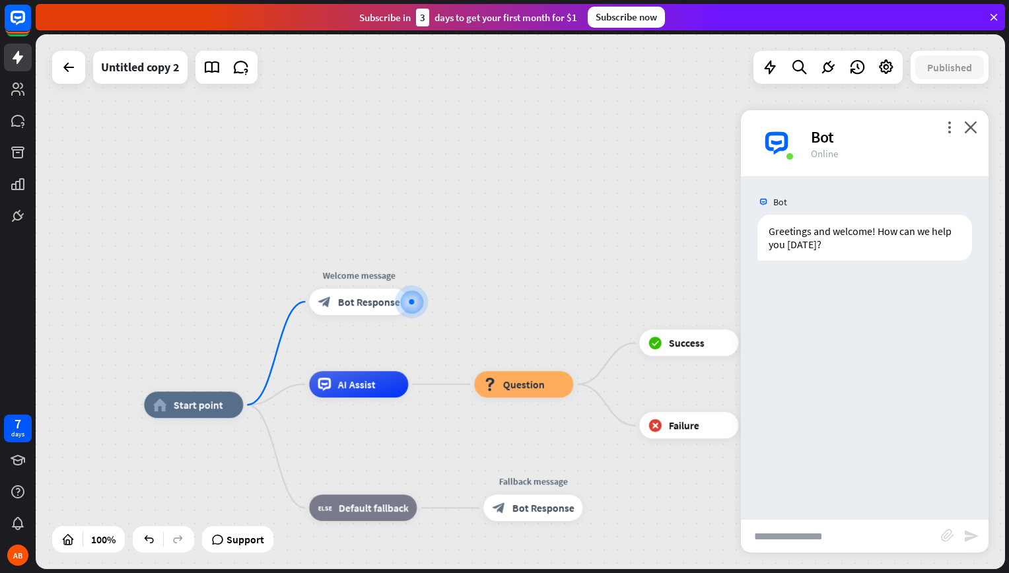
click at [823, 534] on input "text" at bounding box center [841, 536] width 200 height 33
paste input "**********"
type input "**********"
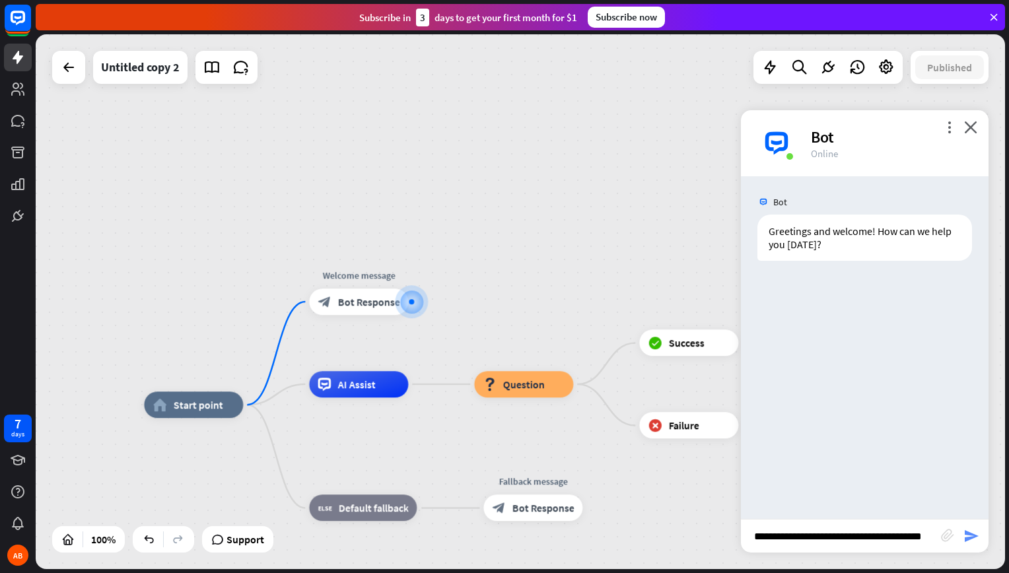
click at [970, 538] on icon "send" at bounding box center [972, 536] width 16 height 16
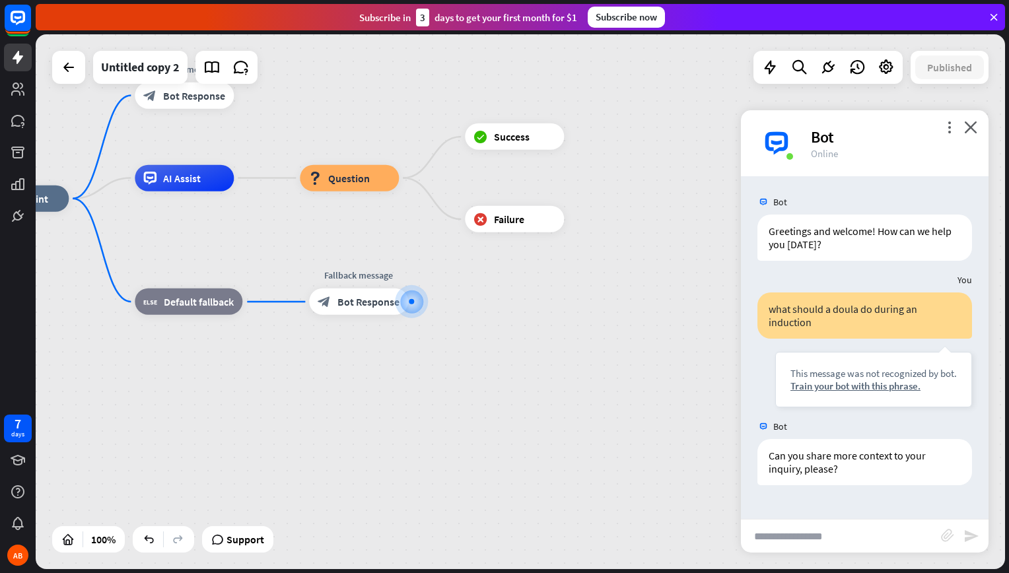
click at [830, 532] on input "text" at bounding box center [841, 536] width 200 height 33
type input "**********"
click at [968, 529] on icon "send" at bounding box center [972, 536] width 16 height 16
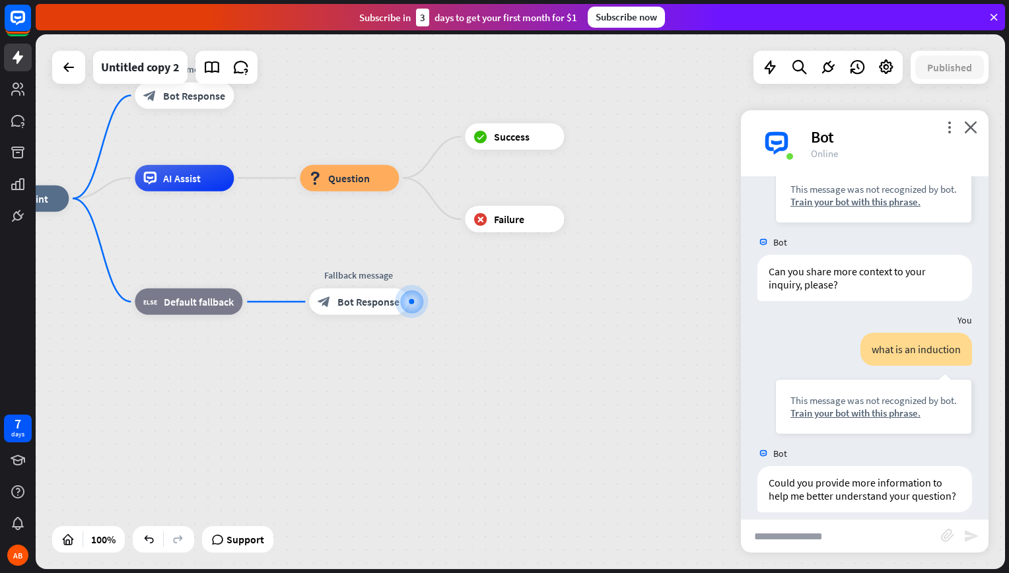
scroll to position [211, 0]
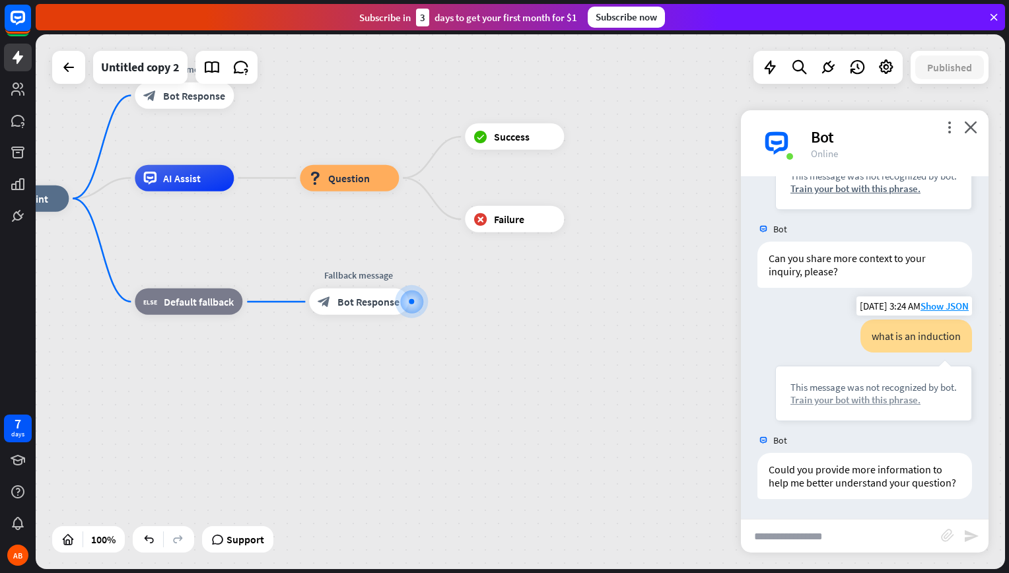
click at [879, 394] on div "Train your bot with this phrase." at bounding box center [874, 400] width 166 height 13
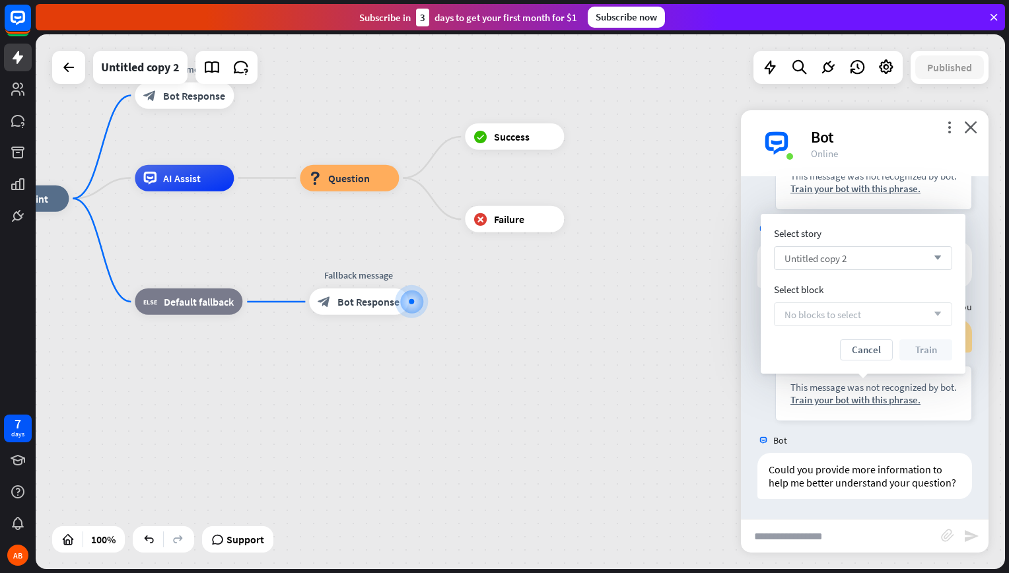
click at [880, 248] on div "Untitled copy 2 arrow_down" at bounding box center [863, 258] width 178 height 24
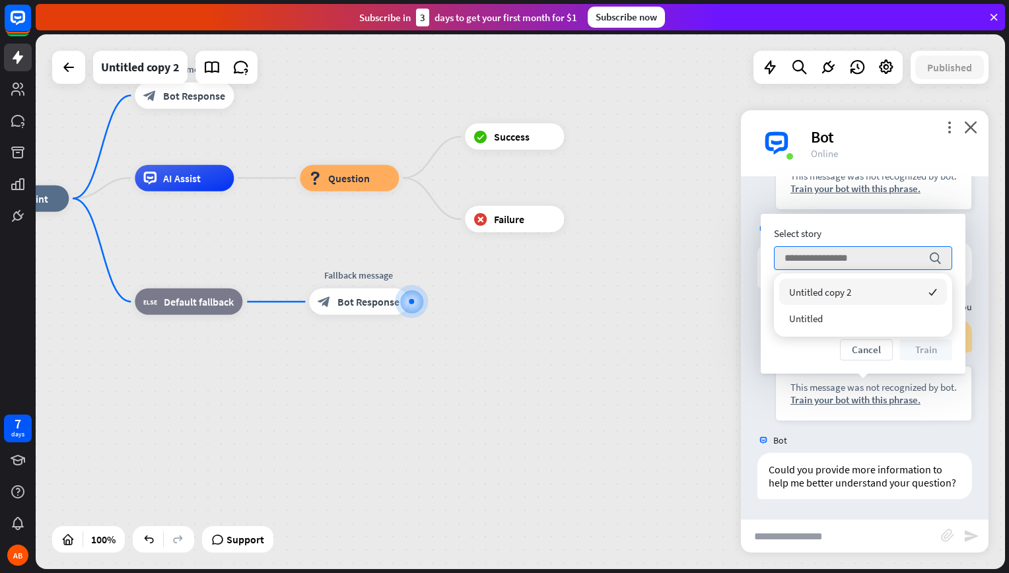
click at [883, 298] on div "Untitled copy 2 checked" at bounding box center [864, 292] width 168 height 26
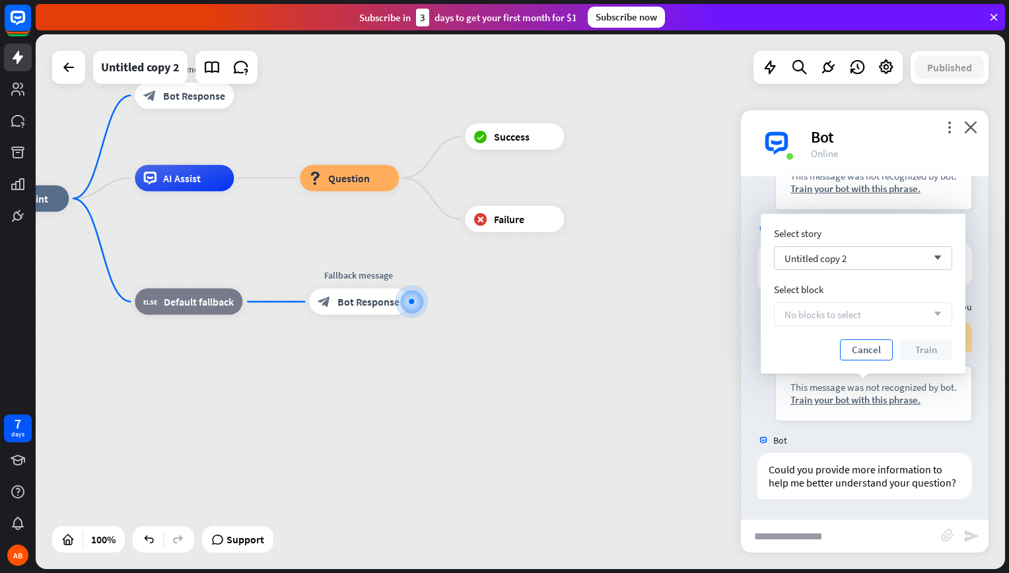
click at [863, 347] on button "Cancel" at bounding box center [866, 350] width 53 height 21
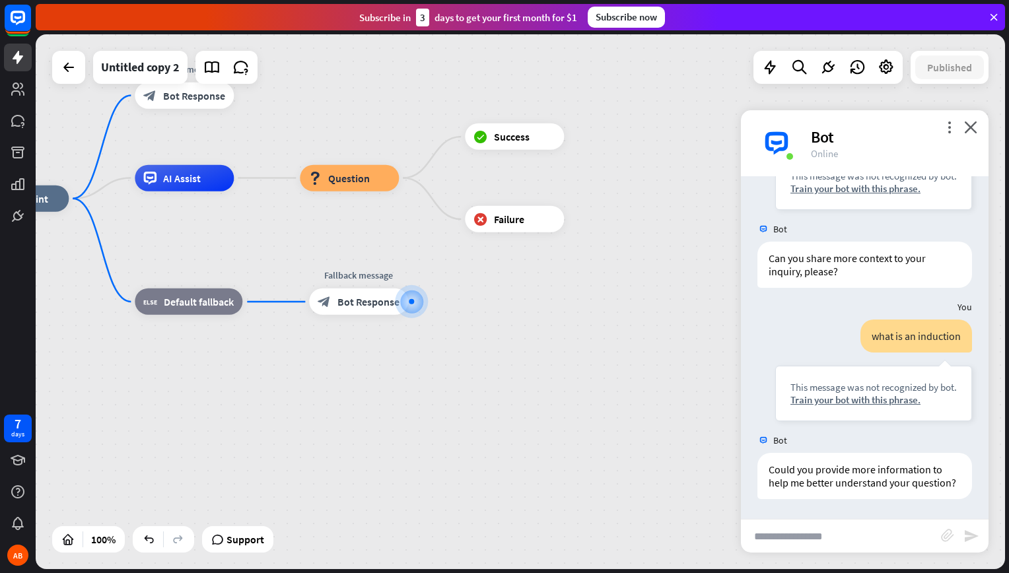
click at [845, 536] on input "text" at bounding box center [841, 536] width 200 height 33
type input "*****"
click at [217, 69] on icon at bounding box center [211, 67] width 17 height 17
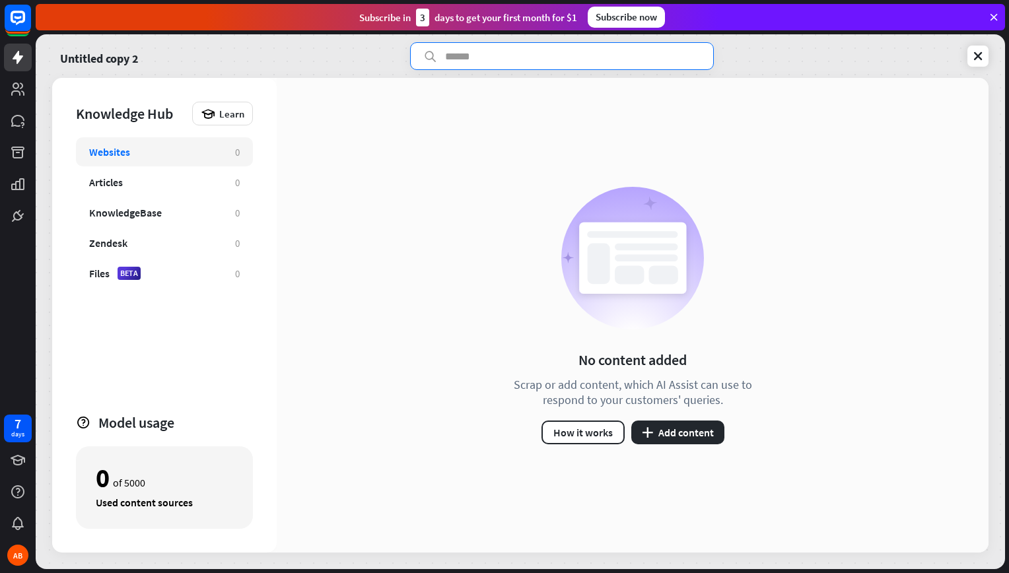
click at [501, 64] on input "text" at bounding box center [562, 56] width 304 height 28
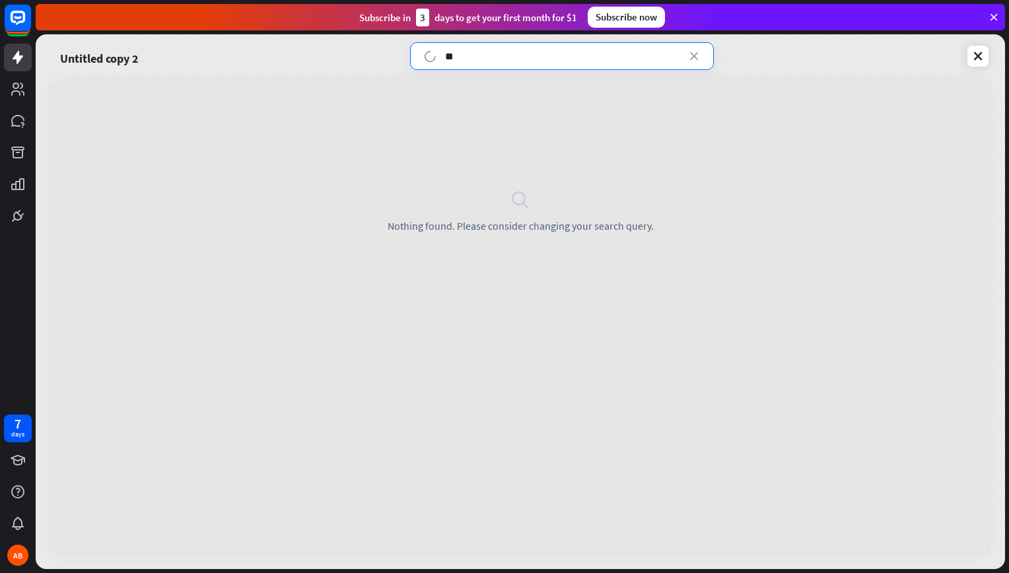
type input "*"
type input "**********"
click at [432, 55] on icon at bounding box center [430, 57] width 19 height 19
click at [432, 55] on icon at bounding box center [430, 57] width 18 height 18
click at [427, 57] on icon at bounding box center [430, 56] width 14 height 13
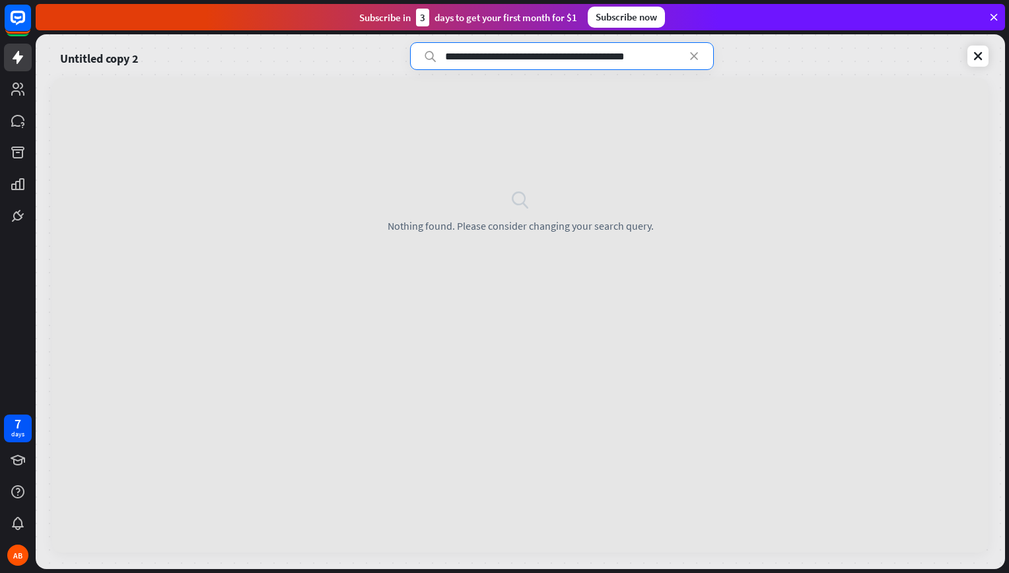
click at [702, 61] on input "**********" at bounding box center [562, 56] width 304 height 28
click at [698, 53] on icon at bounding box center [694, 56] width 13 height 13
